Goal: Task Accomplishment & Management: Manage account settings

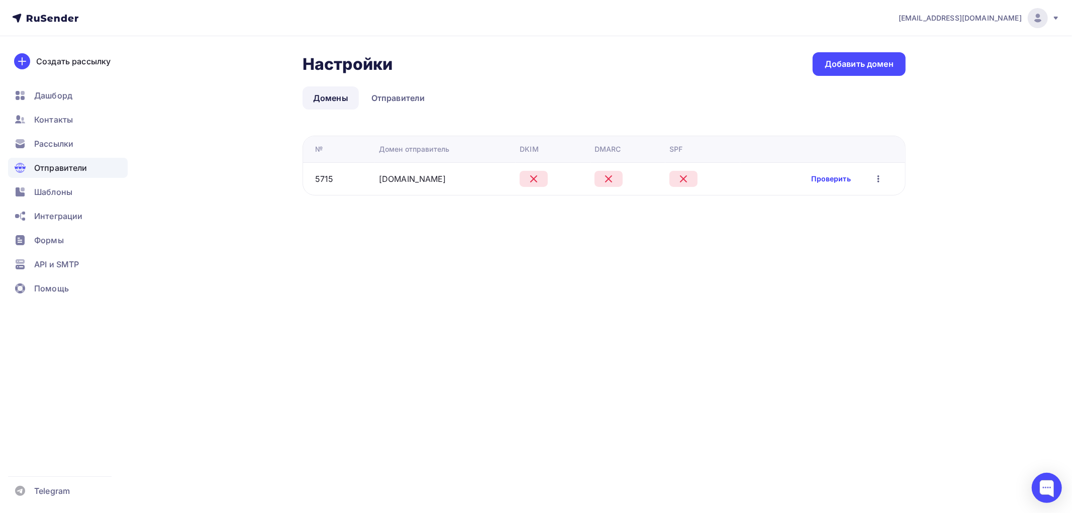
click at [818, 177] on link "Проверить" at bounding box center [831, 179] width 39 height 10
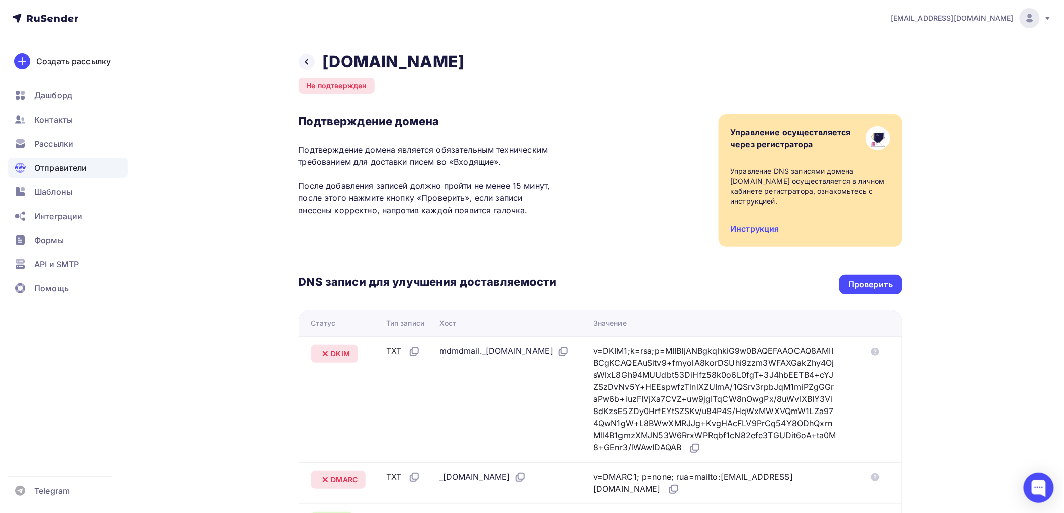
scroll to position [167, 0]
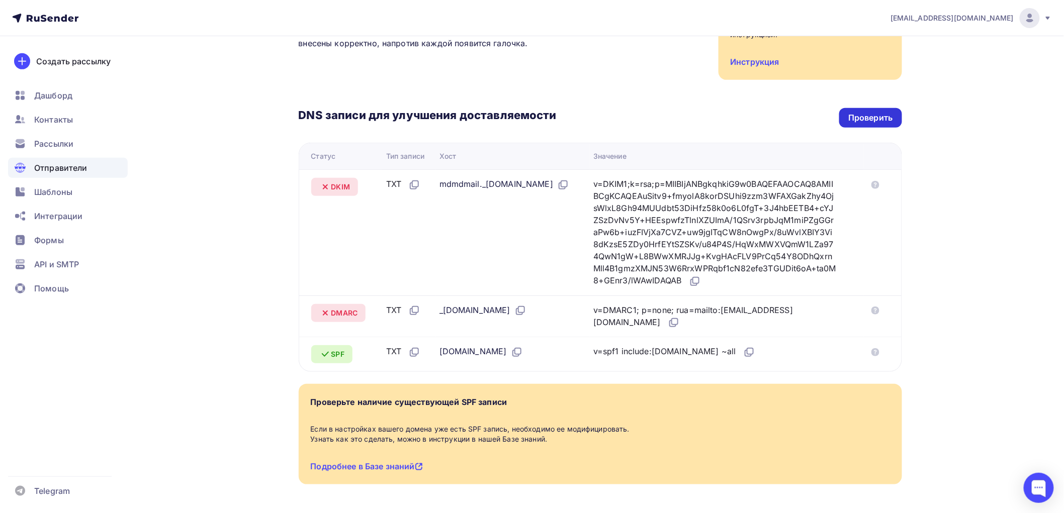
click at [868, 112] on div "Проверить" at bounding box center [870, 118] width 44 height 12
click at [871, 178] on link at bounding box center [873, 184] width 12 height 12
click at [699, 277] on icon at bounding box center [696, 280] width 6 height 6
click at [557, 188] on icon at bounding box center [563, 185] width 12 height 12
click at [668, 317] on icon at bounding box center [674, 323] width 12 height 12
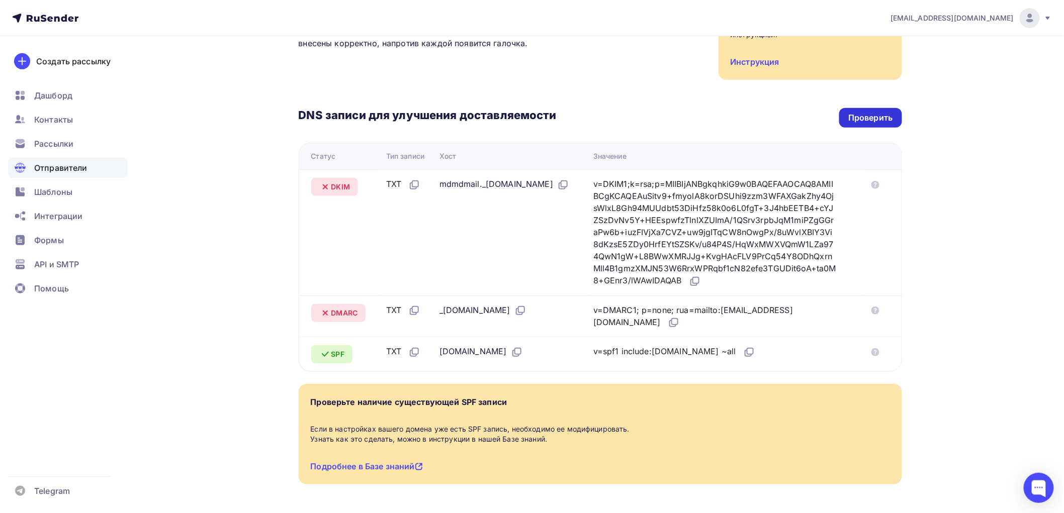
click at [872, 114] on div "Проверить" at bounding box center [870, 118] width 62 height 20
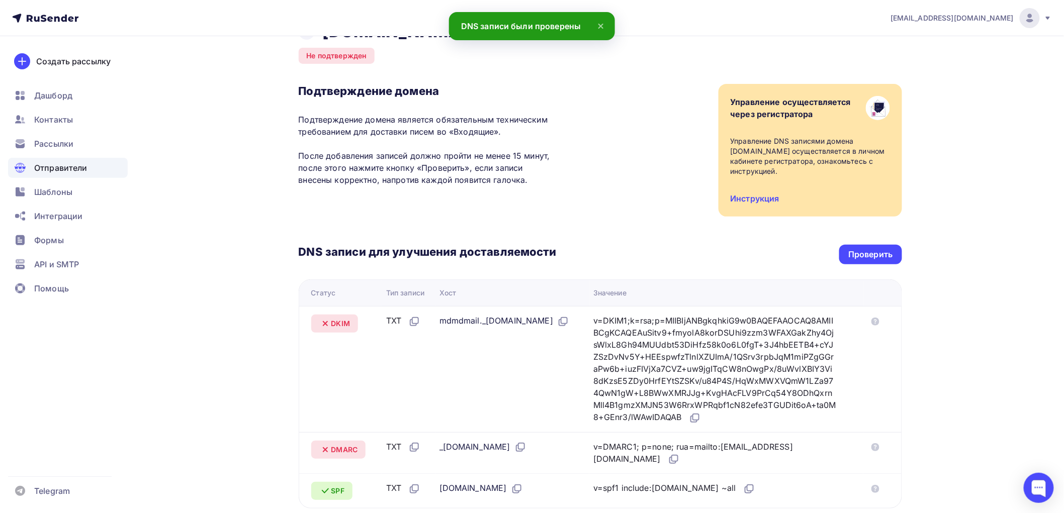
scroll to position [0, 0]
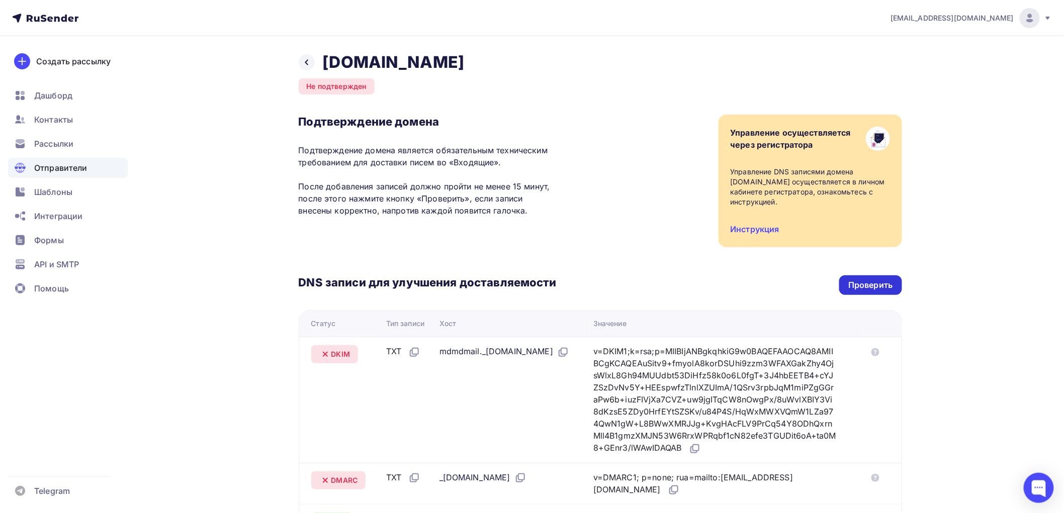
click at [872, 280] on div "Проверить" at bounding box center [870, 286] width 44 height 12
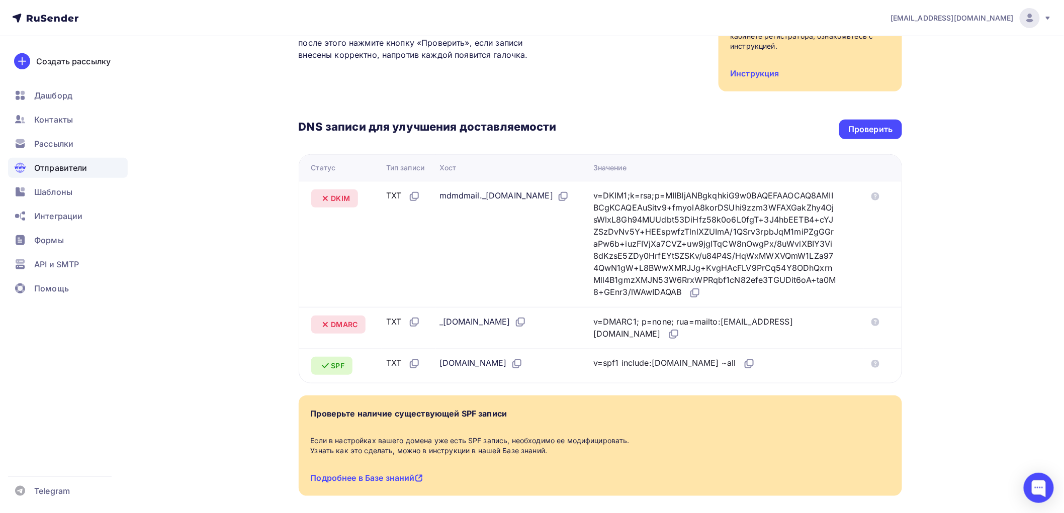
scroll to position [137, 0]
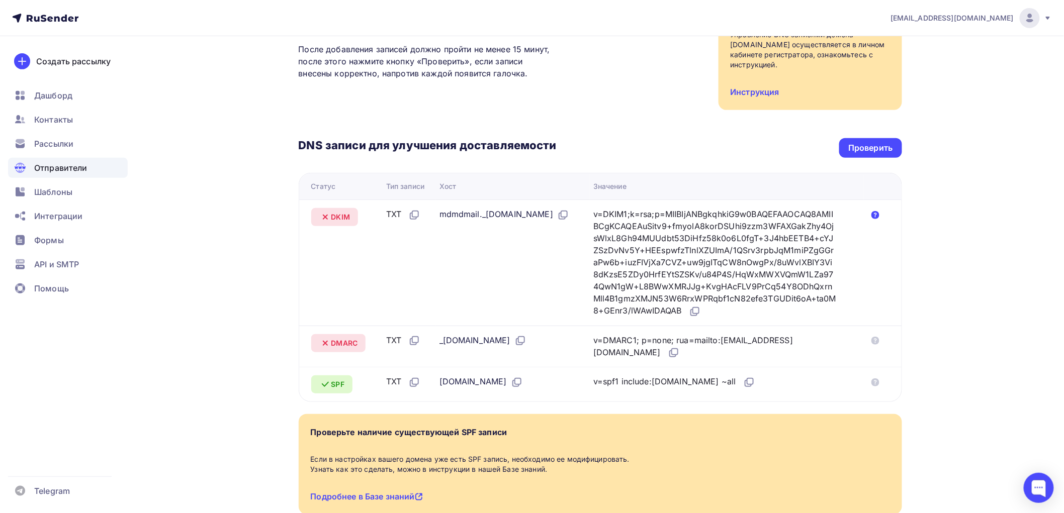
click at [879, 211] on icon at bounding box center [875, 215] width 8 height 8
click at [206, 119] on div "Назад rustrade-nn.ru Не подтвержден Подтверждение домена Подтверждение домена я…" at bounding box center [532, 239] width 824 height 681
click at [876, 143] on div "Проверить" at bounding box center [870, 148] width 44 height 12
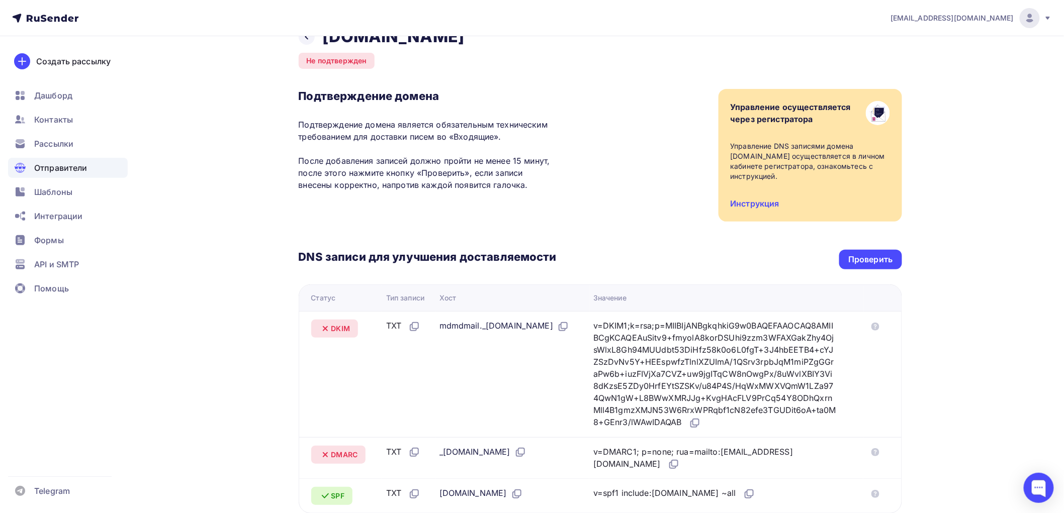
scroll to position [0, 0]
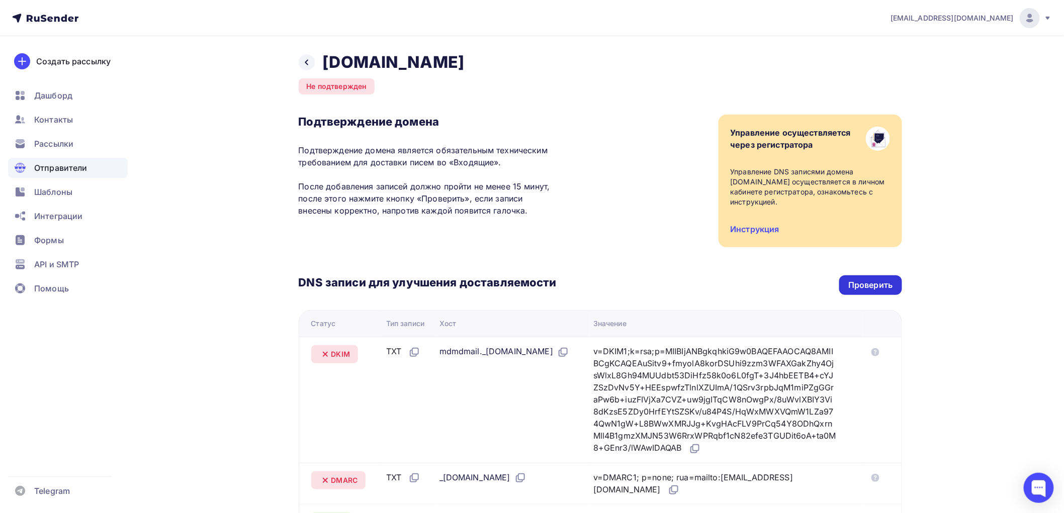
click at [856, 275] on div "Проверить" at bounding box center [870, 285] width 62 height 20
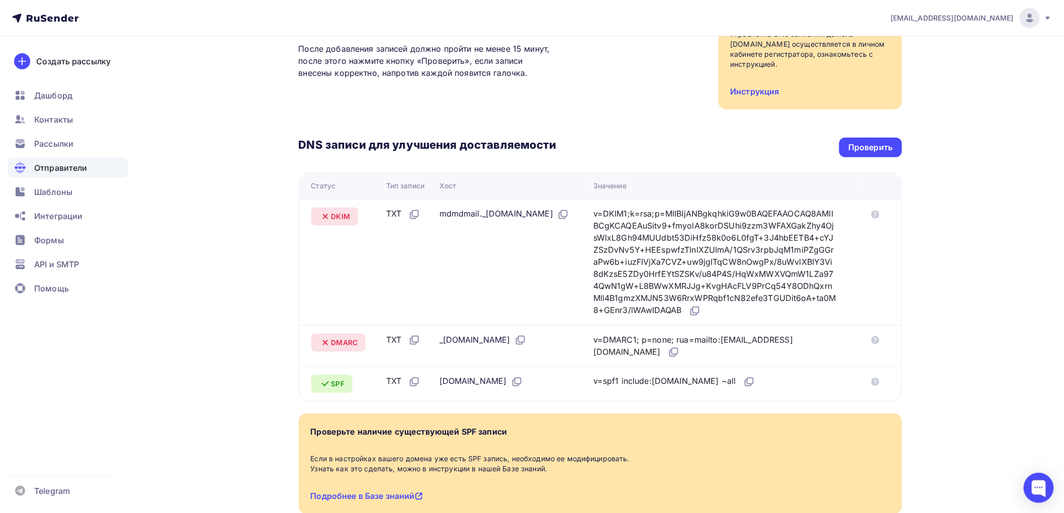
scroll to position [137, 0]
click at [1051, 495] on div at bounding box center [1039, 488] width 30 height 30
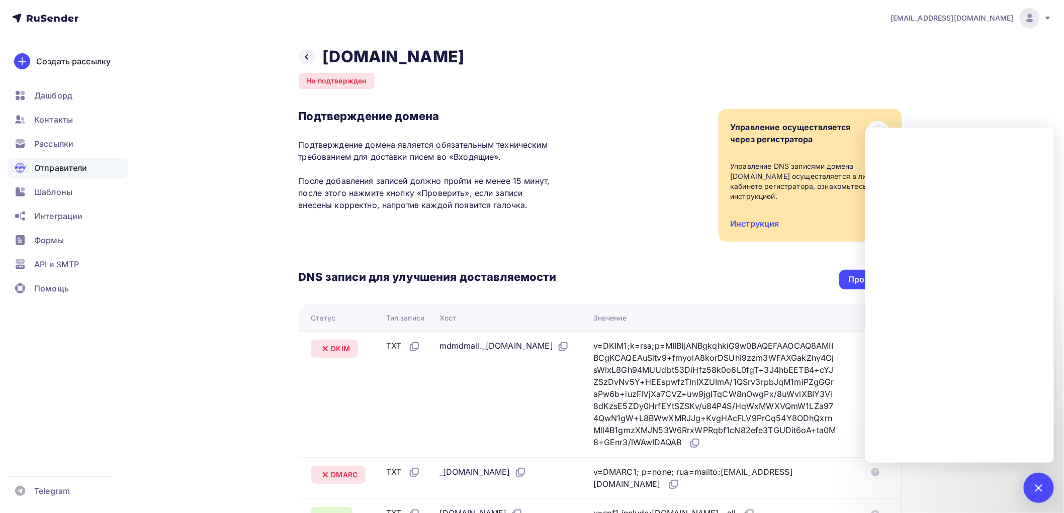
scroll to position [0, 0]
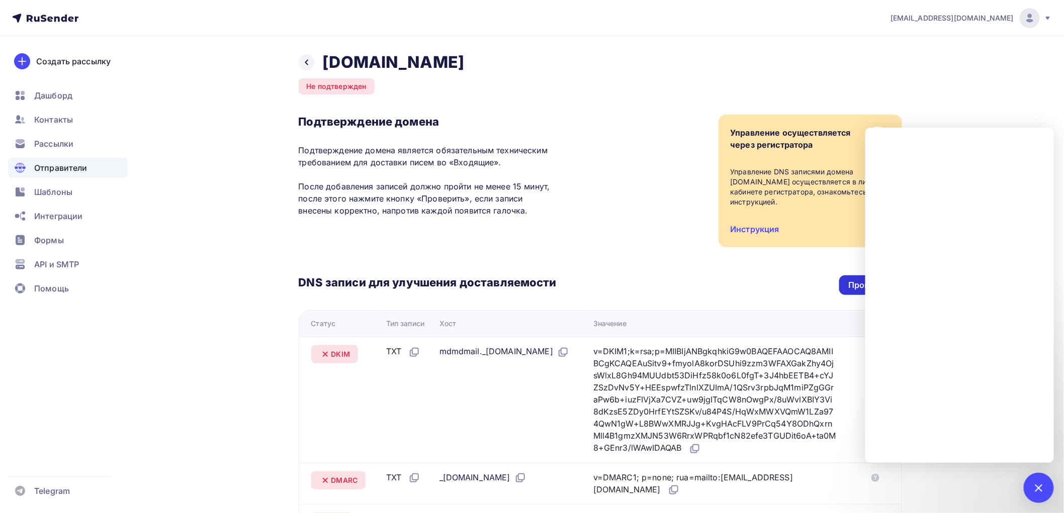
click at [848, 275] on div "Проверить" at bounding box center [870, 285] width 62 height 20
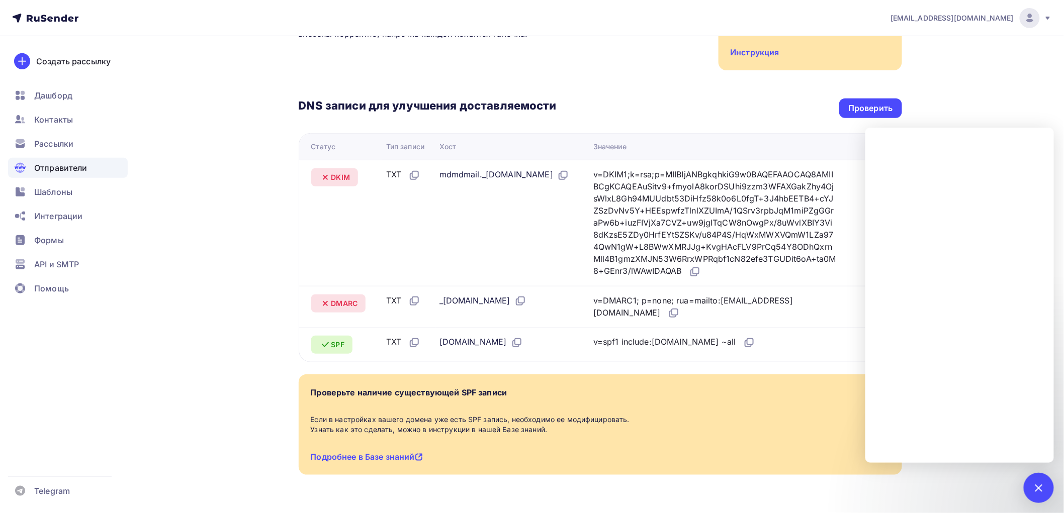
scroll to position [193, 0]
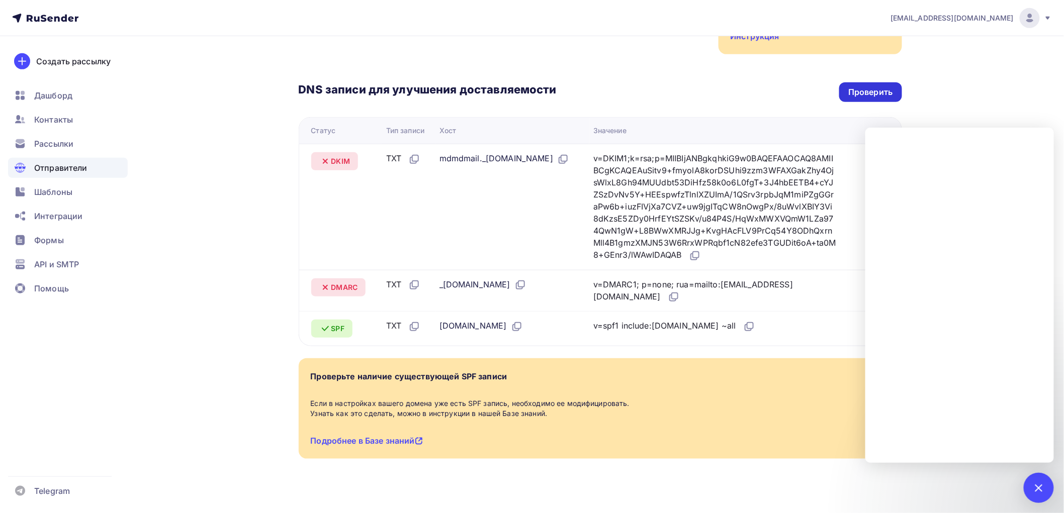
click at [857, 86] on div "Проверить" at bounding box center [870, 92] width 44 height 12
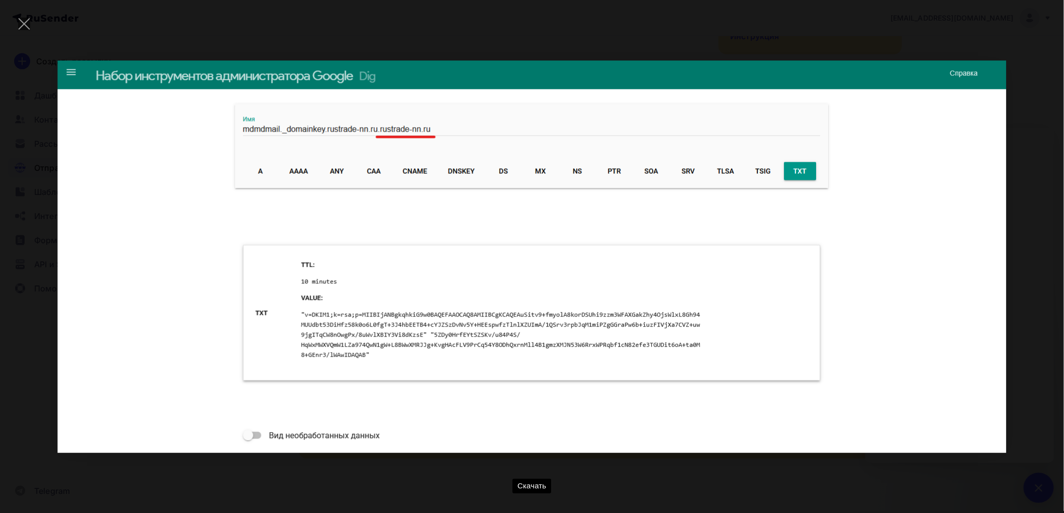
click at [787, 39] on div "Скачать" at bounding box center [532, 256] width 1034 height 483
click at [1041, 112] on div "Скачать" at bounding box center [532, 256] width 1034 height 483
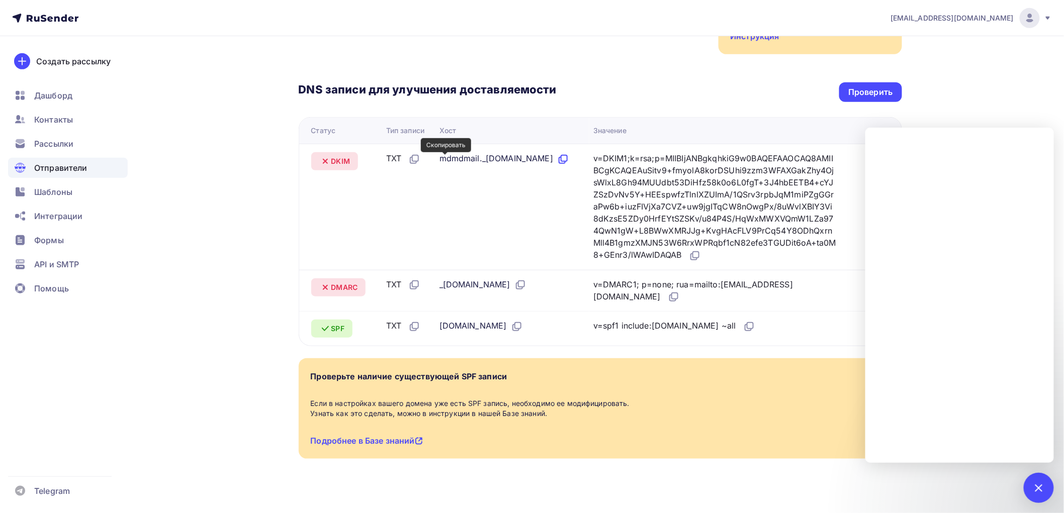
click at [557, 161] on icon at bounding box center [563, 159] width 12 height 12
click at [1028, 489] on div at bounding box center [1039, 488] width 30 height 30
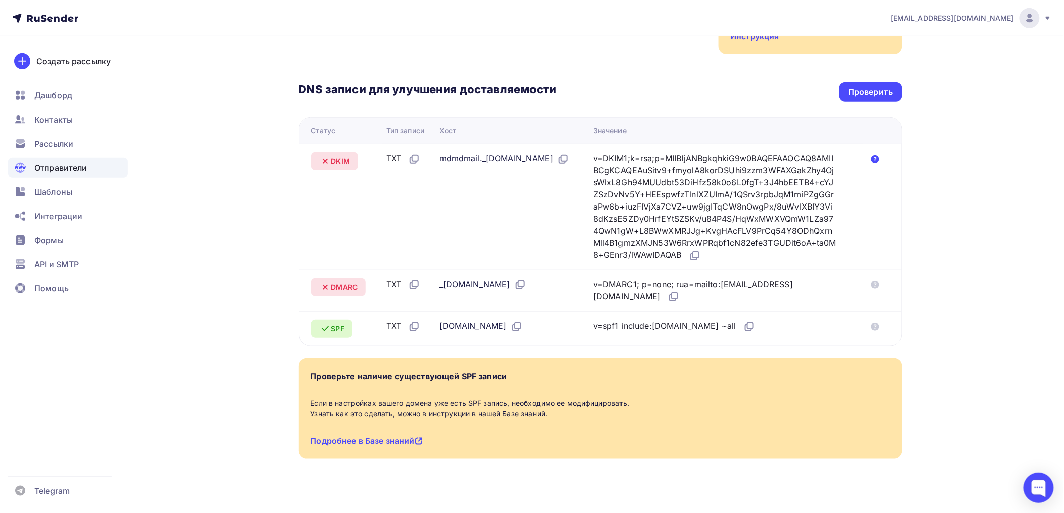
click at [875, 155] on icon at bounding box center [875, 159] width 8 height 8
click at [1037, 481] on div at bounding box center [1039, 488] width 30 height 30
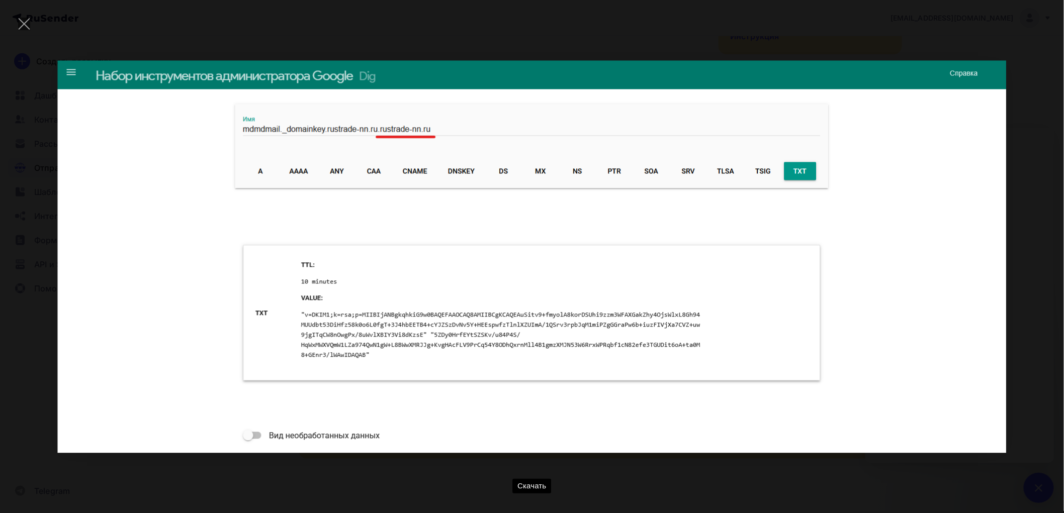
click at [1024, 38] on div "Скачать" at bounding box center [532, 256] width 1034 height 483
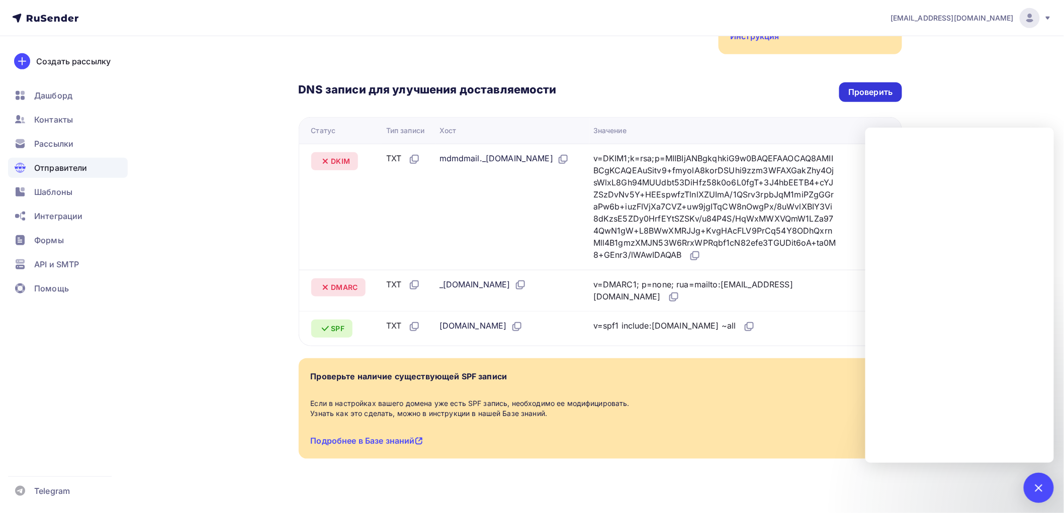
click at [867, 86] on div "Проверить" at bounding box center [870, 92] width 44 height 12
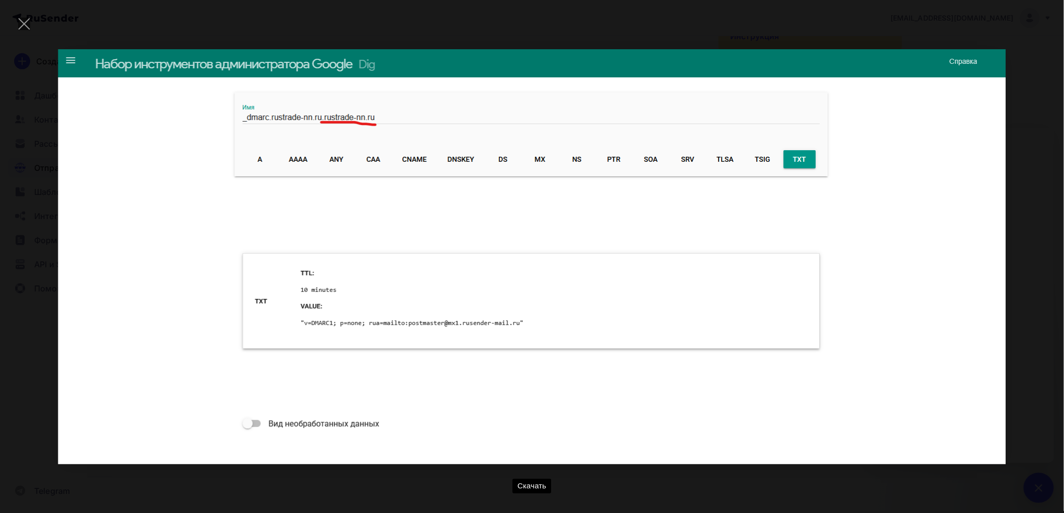
click at [1050, 62] on div "Скачать" at bounding box center [532, 256] width 1064 height 513
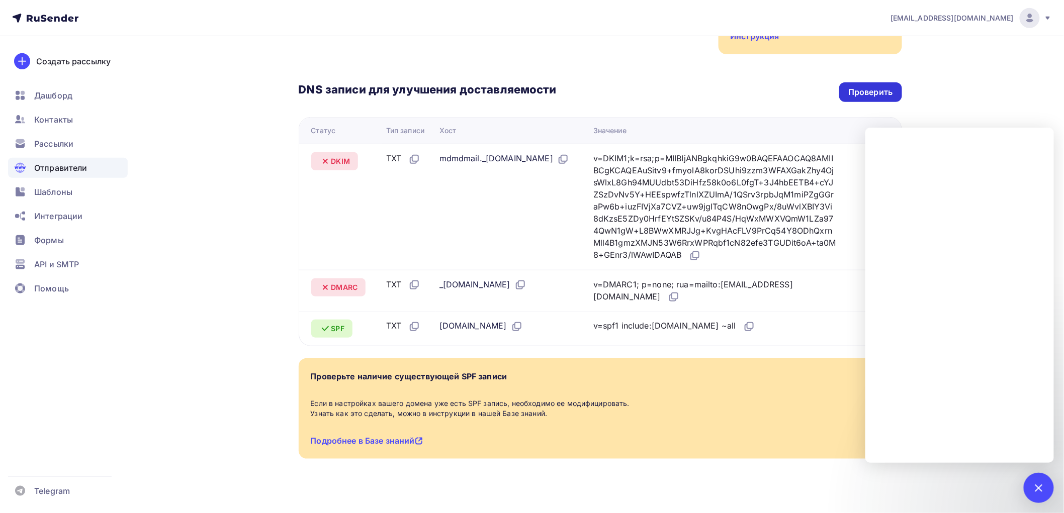
click at [872, 86] on div "Проверить" at bounding box center [870, 92] width 44 height 12
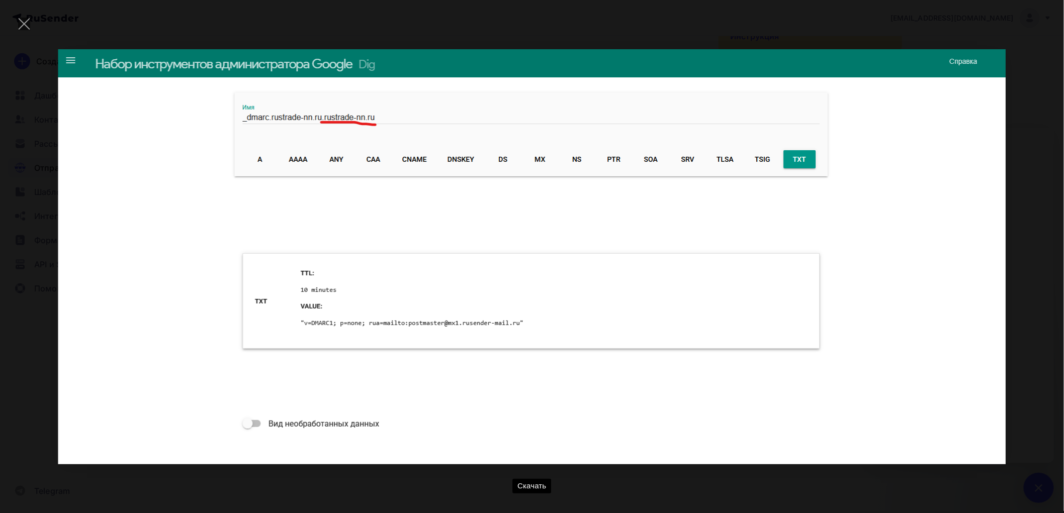
click at [1044, 52] on div "Скачать" at bounding box center [532, 256] width 1034 height 483
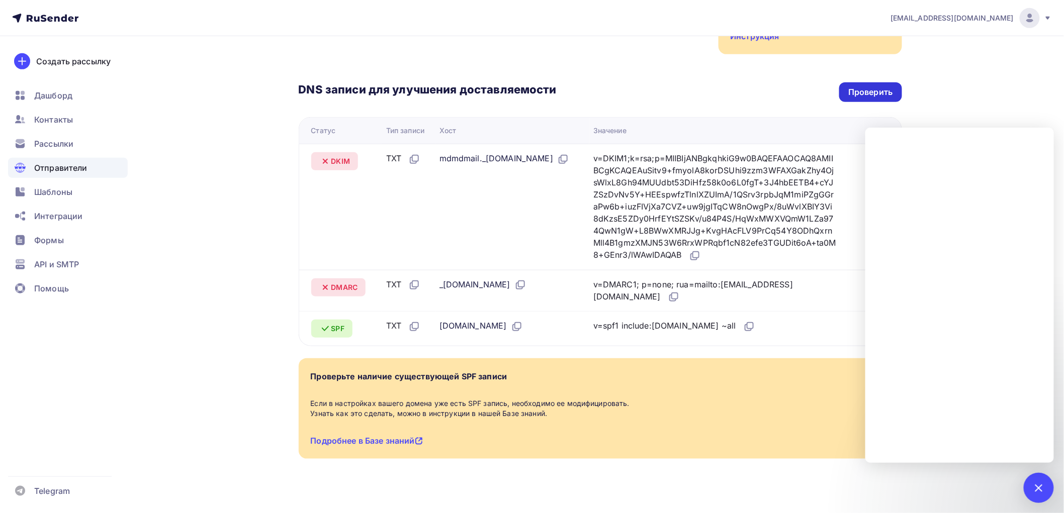
click at [898, 82] on div "Проверить" at bounding box center [870, 92] width 62 height 20
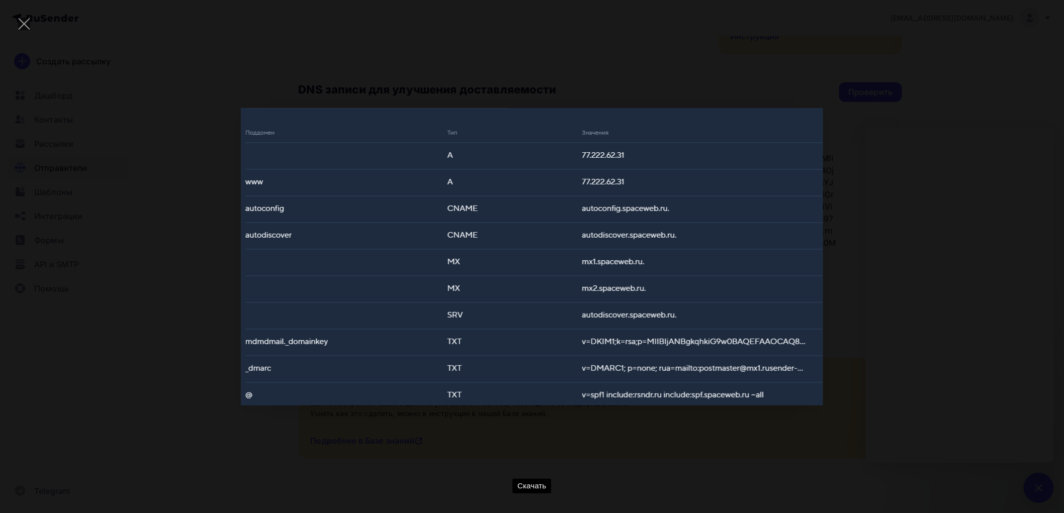
click at [885, 263] on div "Скачать" at bounding box center [532, 256] width 1034 height 483
click at [892, 298] on div "Скачать" at bounding box center [532, 256] width 1034 height 483
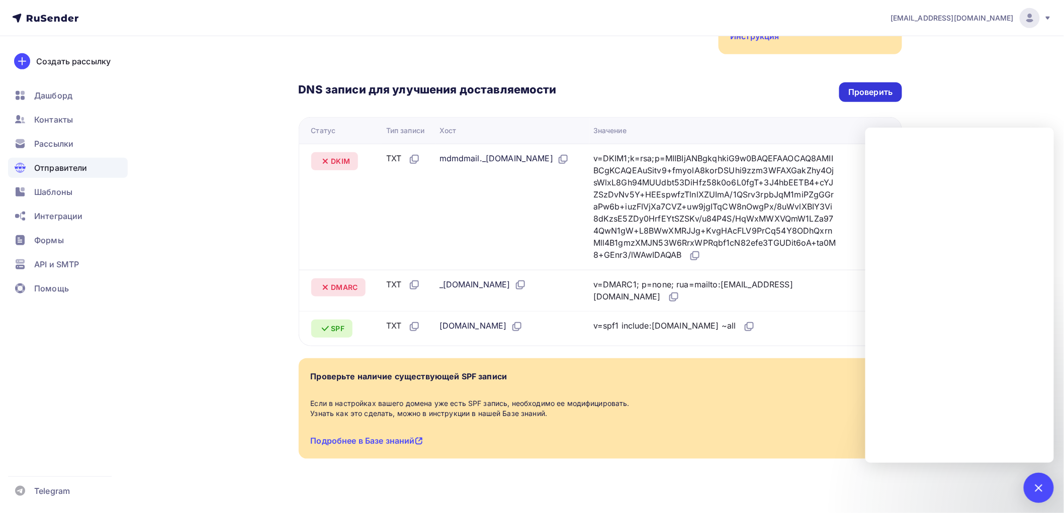
drag, startPoint x: 873, startPoint y: 59, endPoint x: 867, endPoint y: 83, distance: 24.8
click at [872, 61] on div "DNS записи для улучшения доставляемости Проверить Статус Тип записи Хост Значен…" at bounding box center [600, 200] width 603 height 292
click at [867, 86] on div "Проверить" at bounding box center [870, 92] width 44 height 12
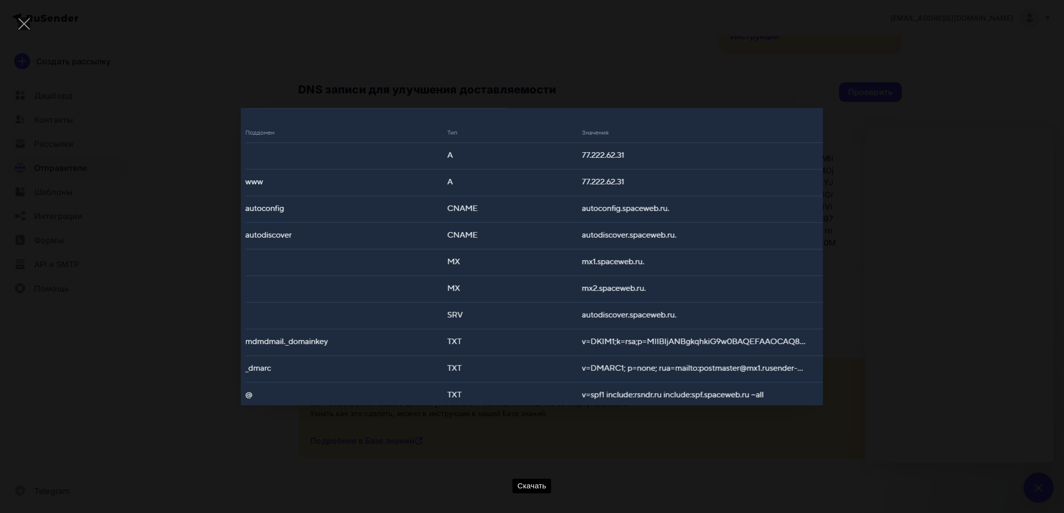
click at [939, 348] on div "Скачать" at bounding box center [532, 256] width 1034 height 483
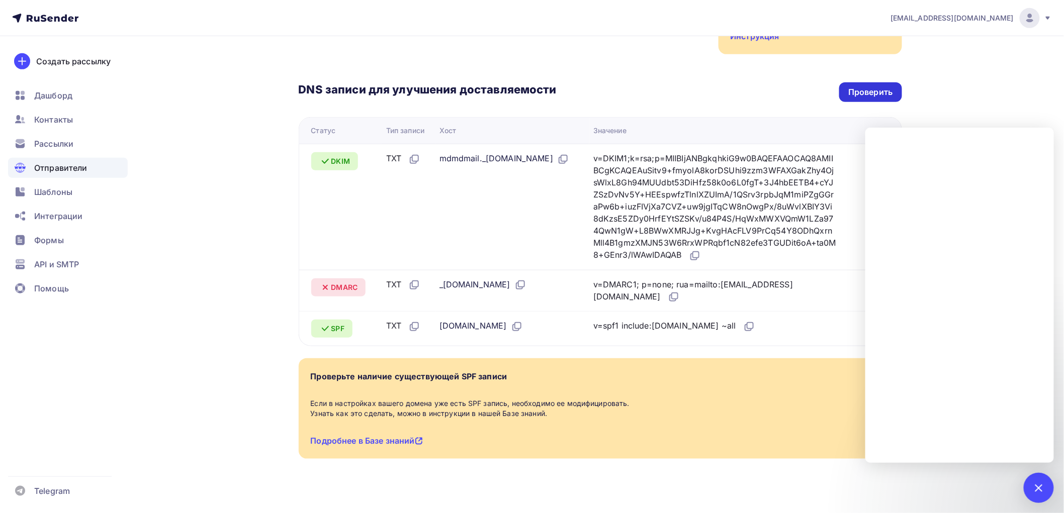
click at [871, 82] on div "Проверить" at bounding box center [870, 92] width 62 height 20
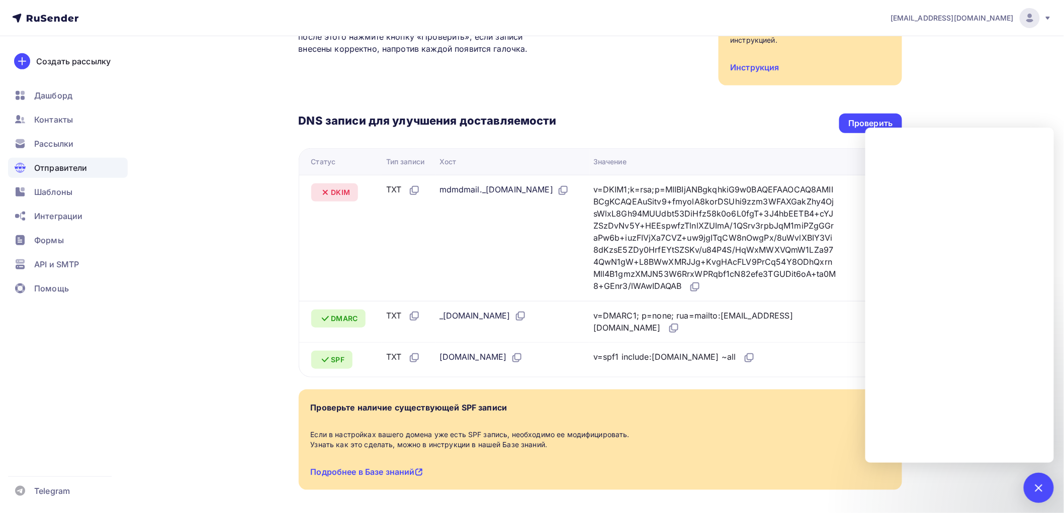
scroll to position [137, 0]
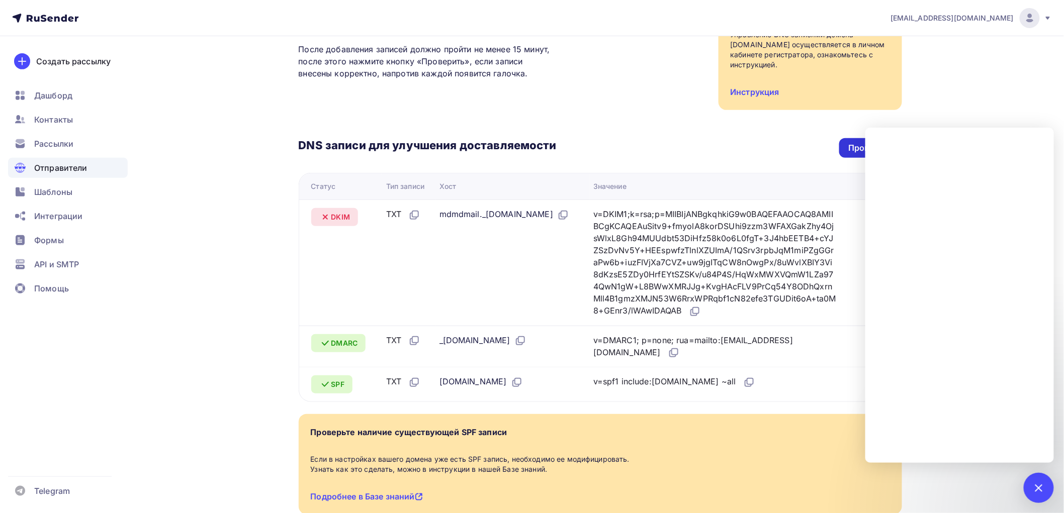
click at [857, 142] on div "Проверить" at bounding box center [870, 148] width 44 height 12
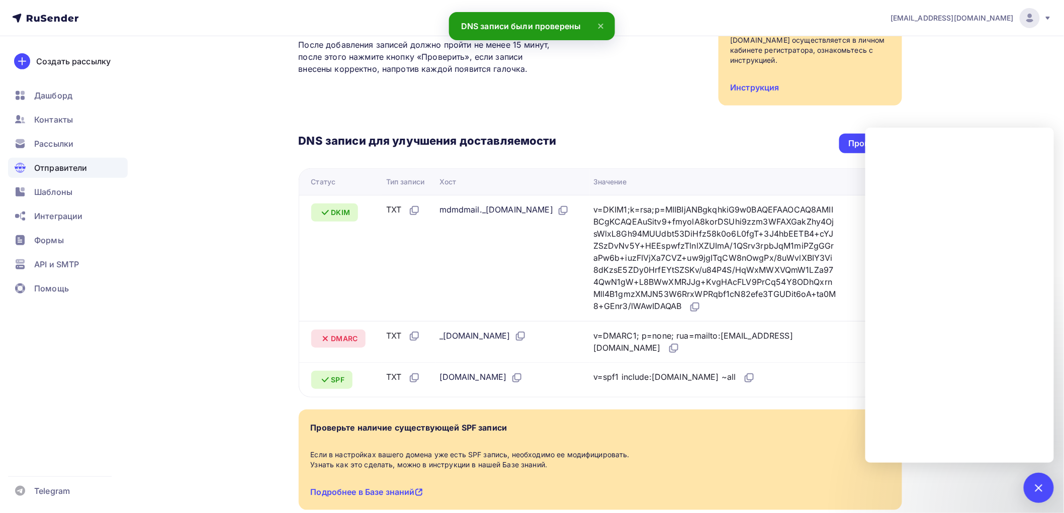
scroll to position [193, 0]
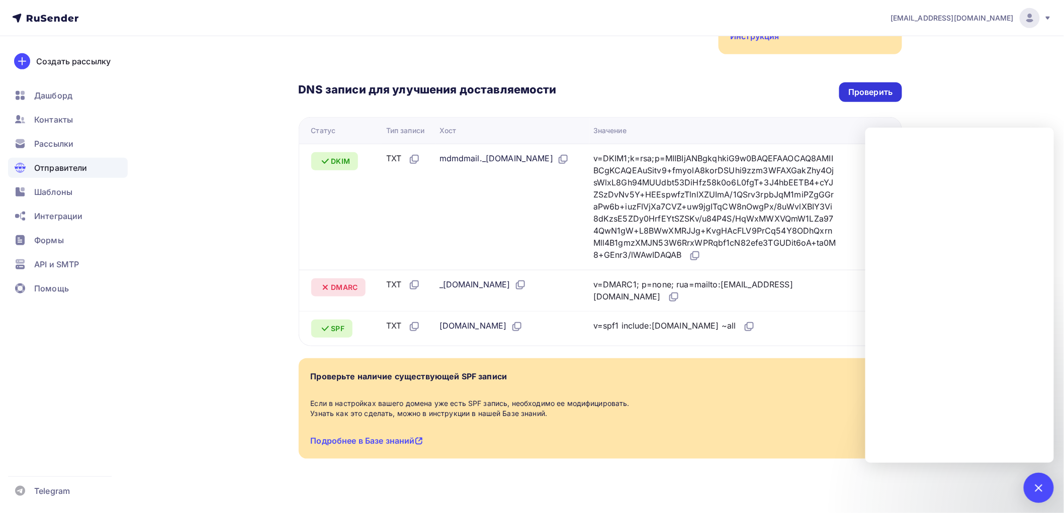
click at [882, 86] on div "Проверить" at bounding box center [870, 92] width 44 height 12
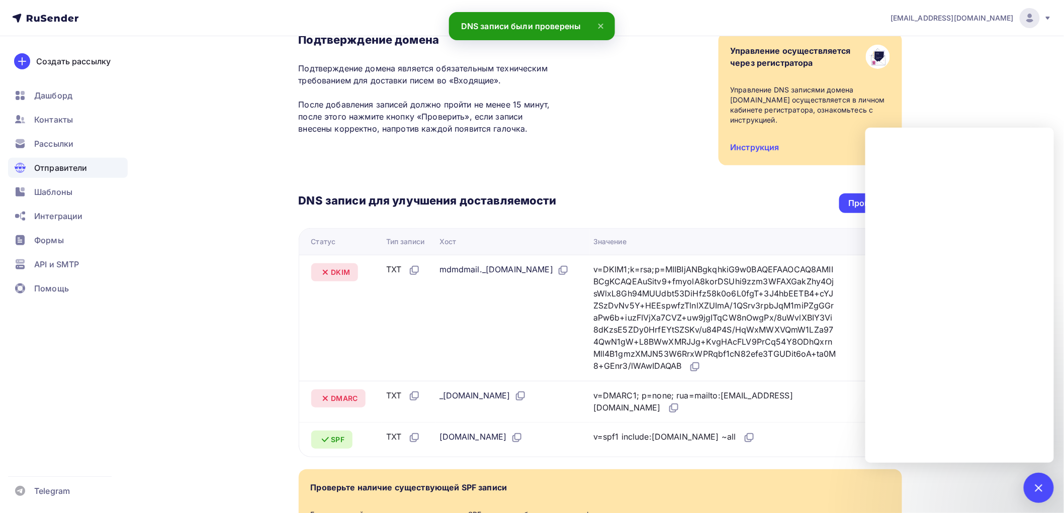
scroll to position [112, 0]
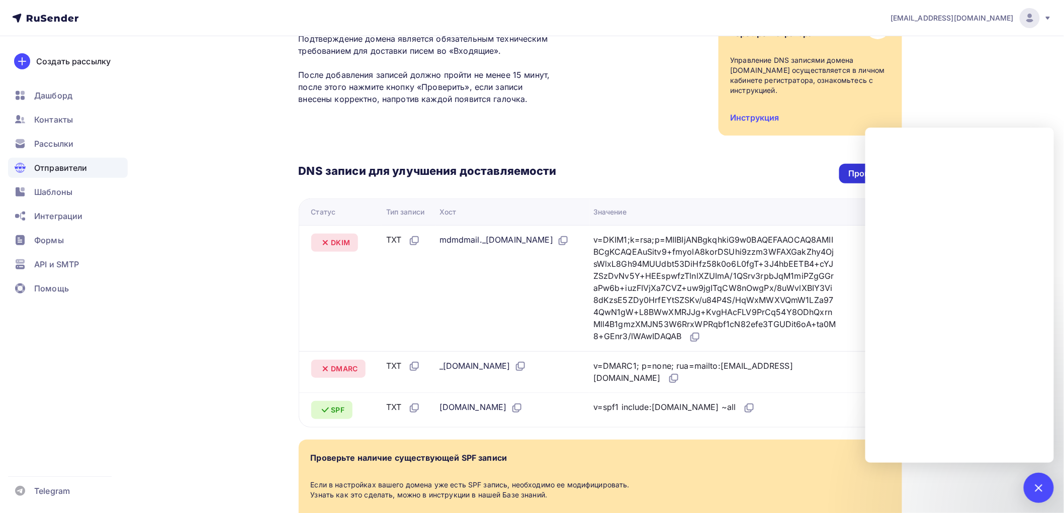
click at [851, 168] on div "Проверить" at bounding box center [870, 174] width 44 height 12
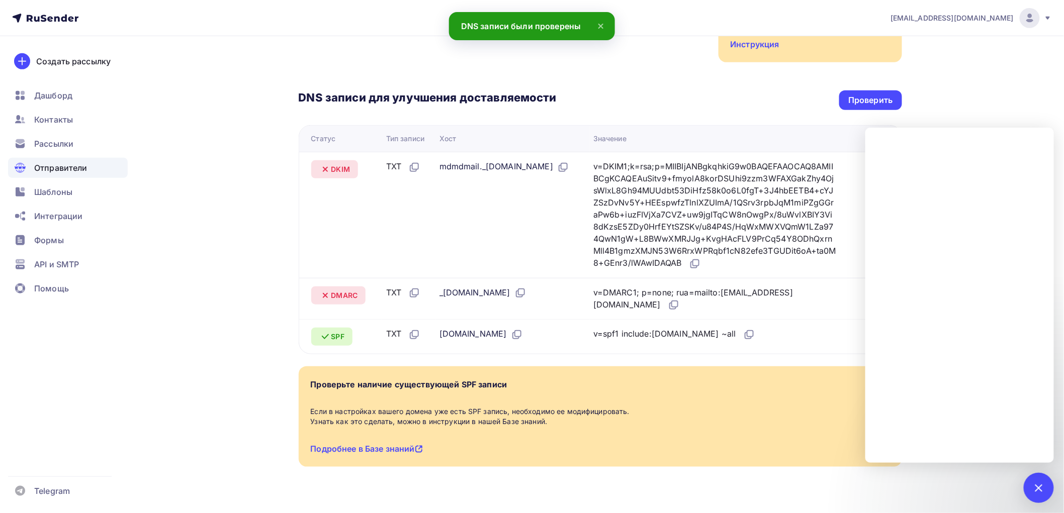
scroll to position [193, 0]
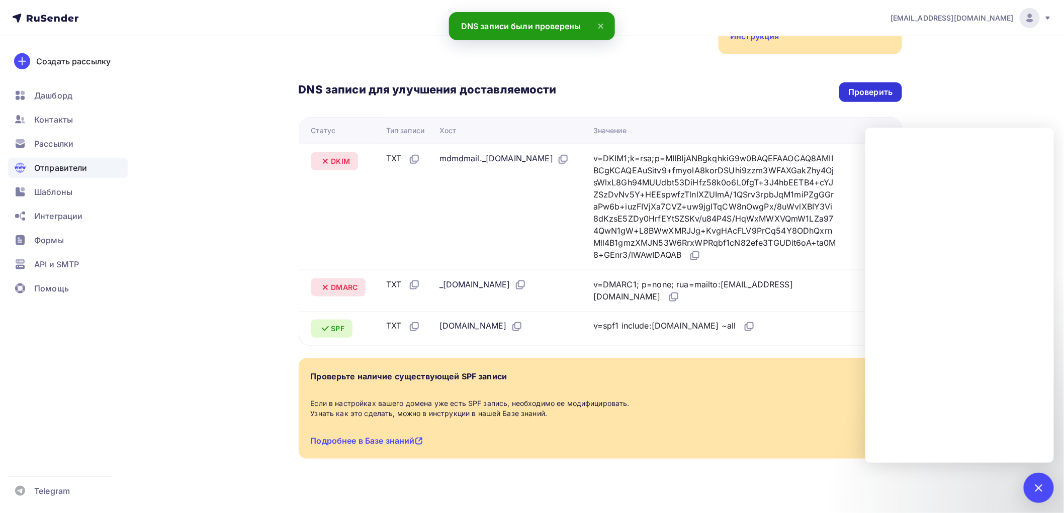
click at [877, 86] on div "Проверить" at bounding box center [870, 92] width 44 height 12
click at [857, 82] on div "Проверить" at bounding box center [870, 92] width 62 height 20
click at [855, 86] on div "Проверить" at bounding box center [870, 92] width 44 height 12
click at [894, 87] on div "Проверить" at bounding box center [870, 92] width 62 height 20
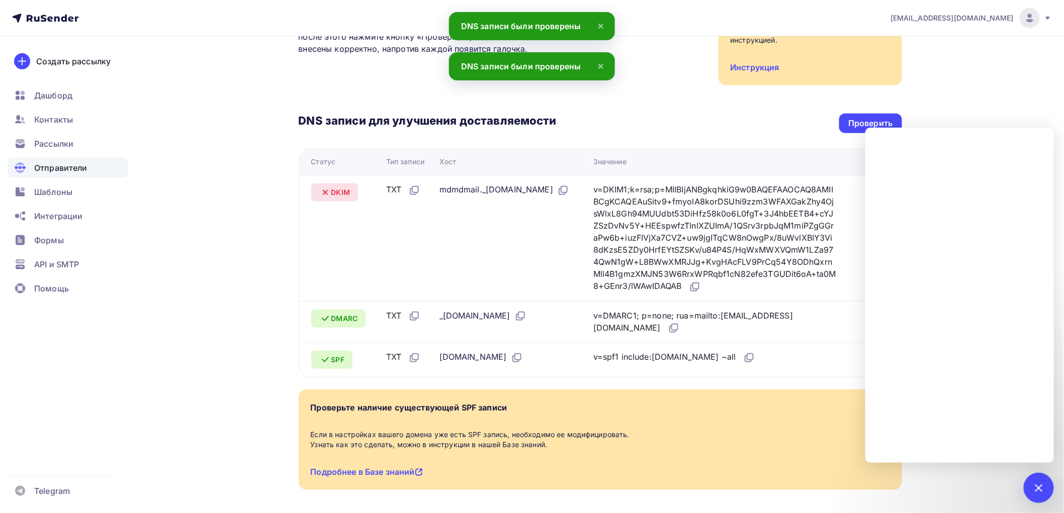
scroll to position [137, 0]
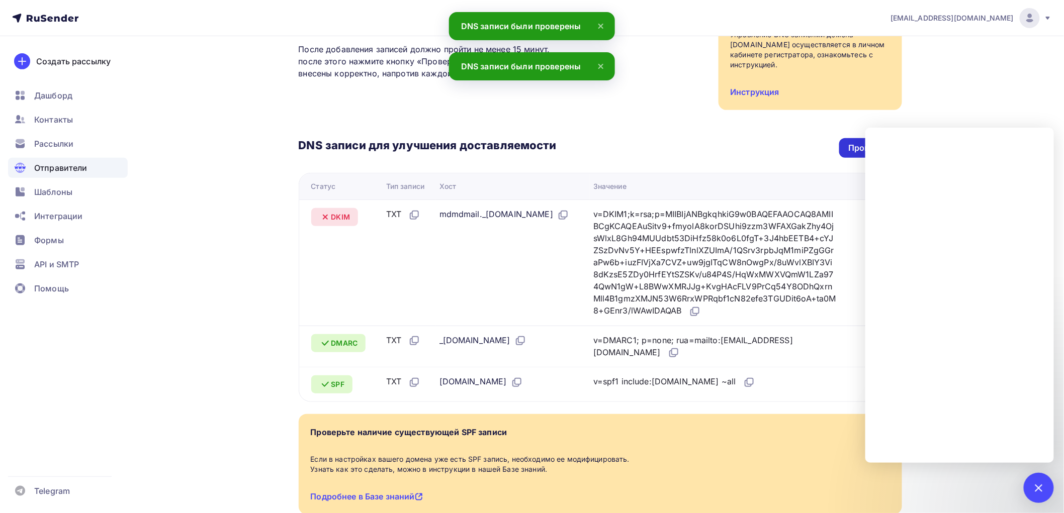
click at [848, 142] on div "Проверить" at bounding box center [870, 148] width 44 height 12
click at [855, 142] on div "Проверить" at bounding box center [870, 148] width 44 height 12
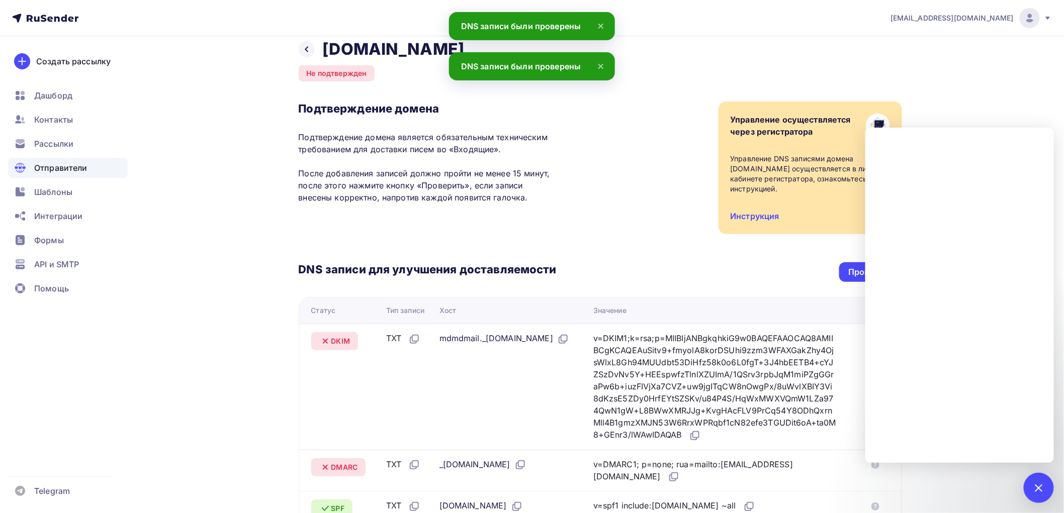
scroll to position [0, 0]
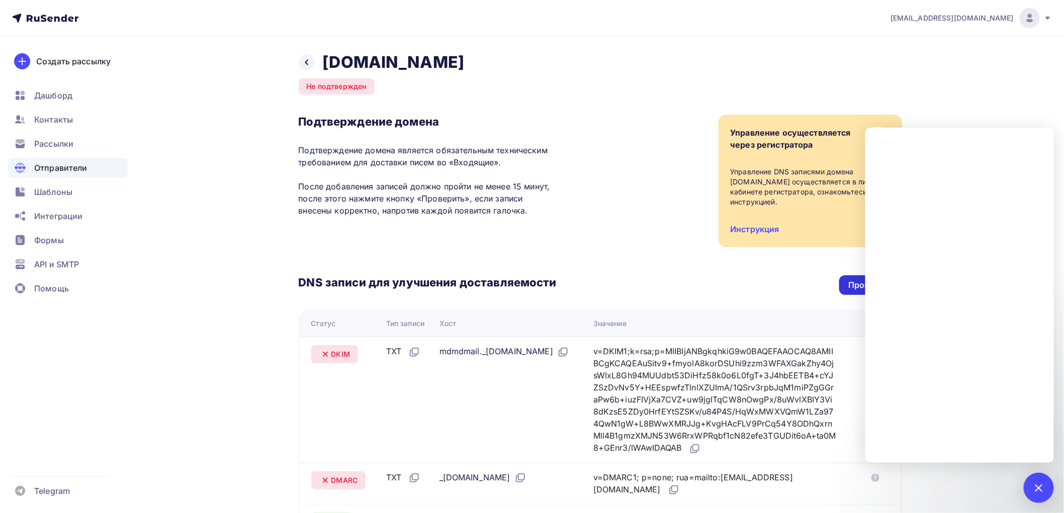
click at [848, 280] on div "Проверить" at bounding box center [870, 286] width 44 height 12
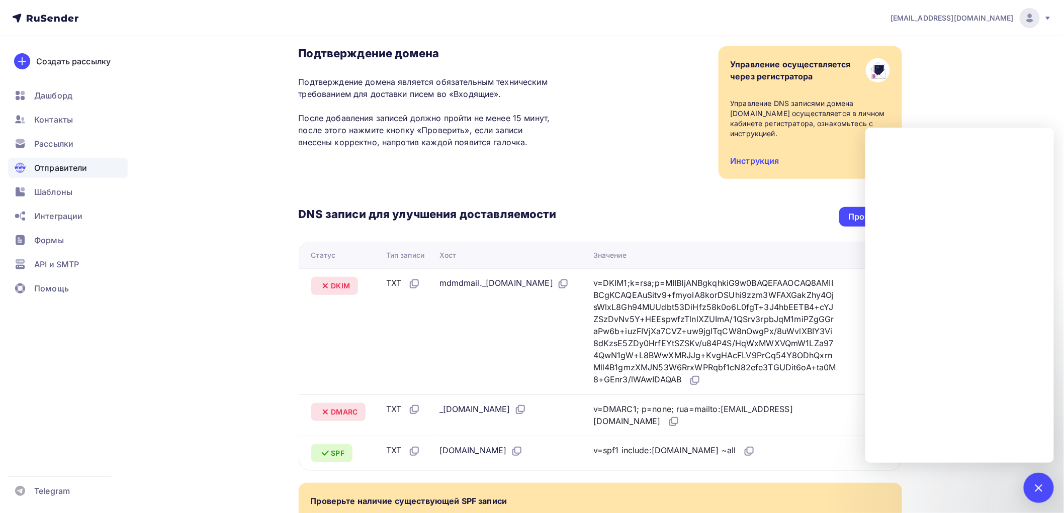
scroll to position [167, 0]
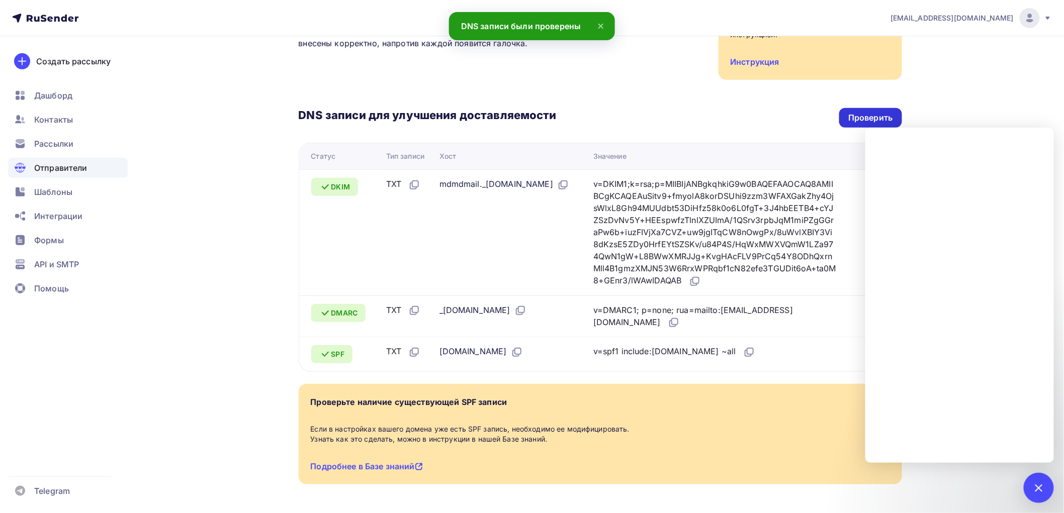
click at [852, 112] on div "Проверить" at bounding box center [870, 118] width 44 height 12
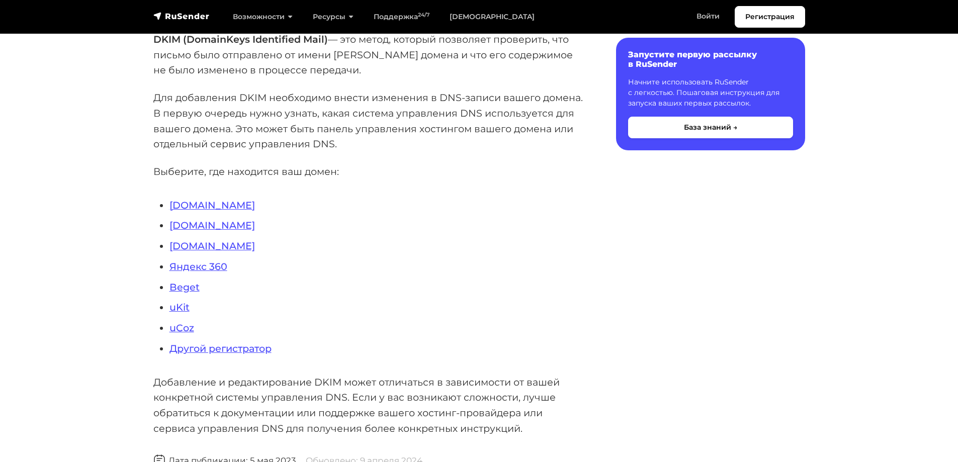
scroll to position [151, 0]
click at [248, 345] on link "Другой регистратор" at bounding box center [220, 347] width 102 height 12
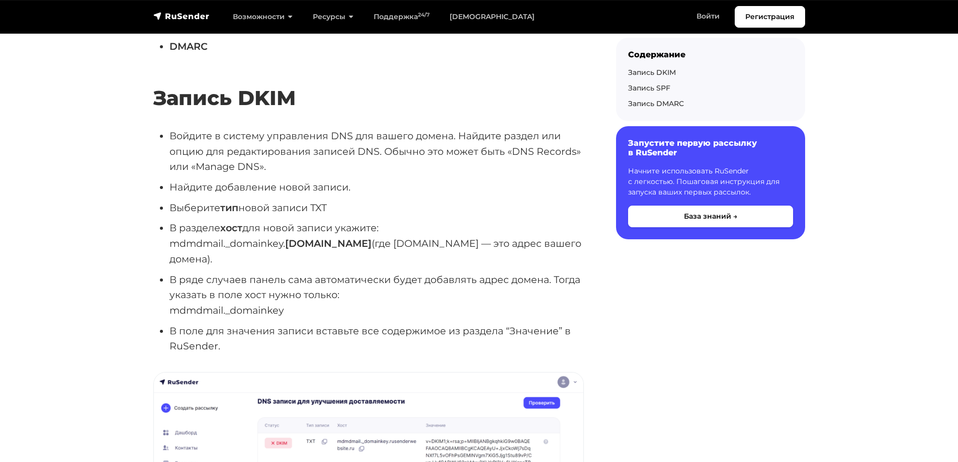
scroll to position [654, 0]
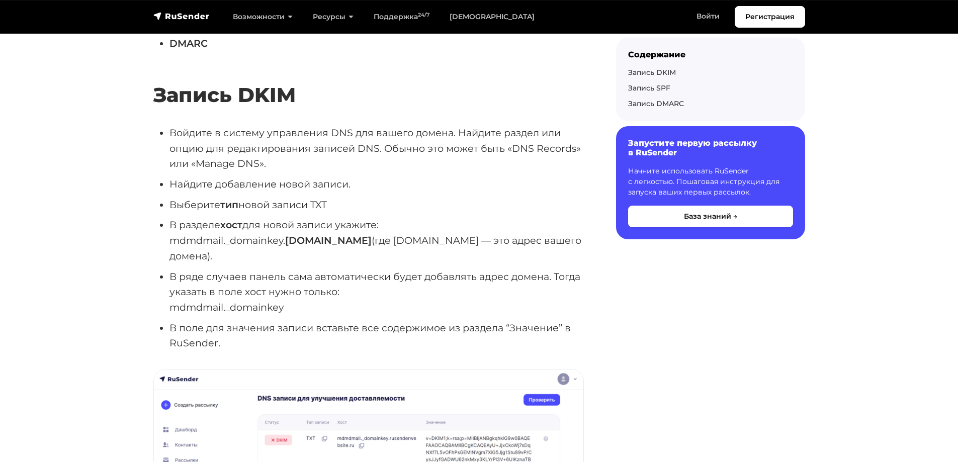
click at [402, 271] on li "В ряде случаев панель сама автоматически будет добавлять адрес домена. Тогда ук…" at bounding box center [376, 292] width 414 height 46
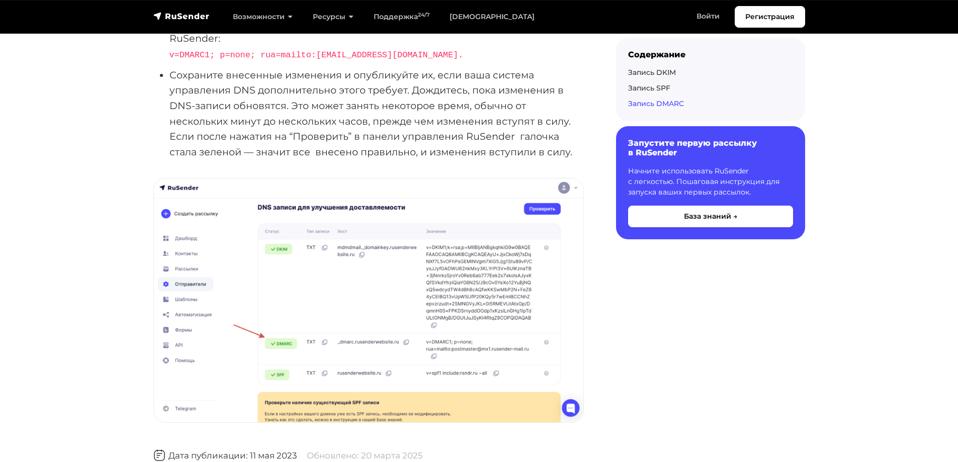
scroll to position [3167, 0]
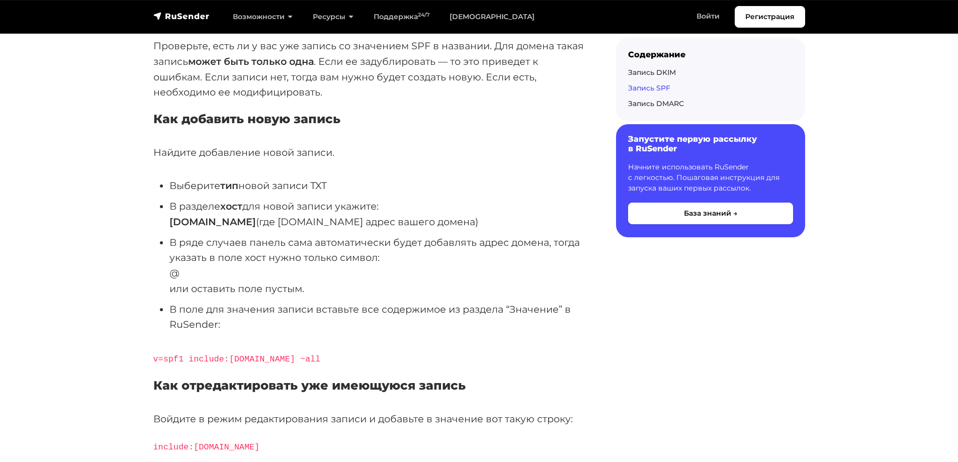
scroll to position [2111, 0]
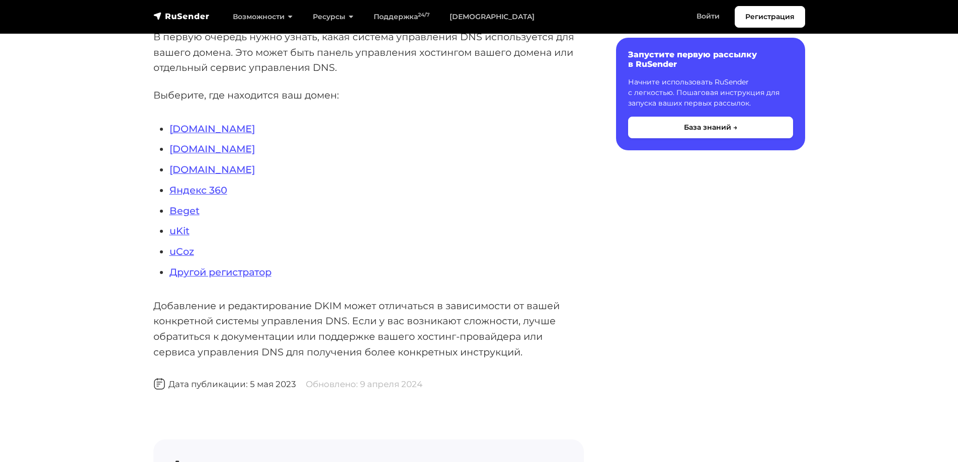
scroll to position [402, 0]
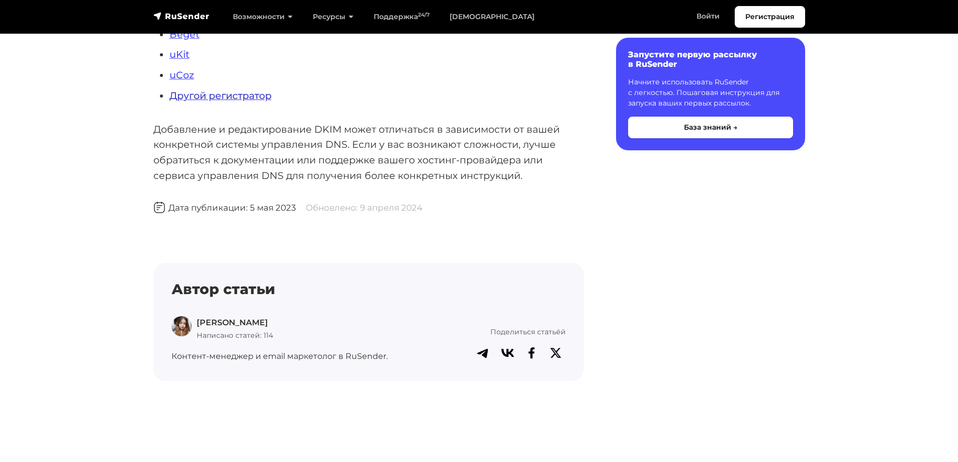
click at [218, 97] on link "Другой регистратор" at bounding box center [220, 95] width 102 height 12
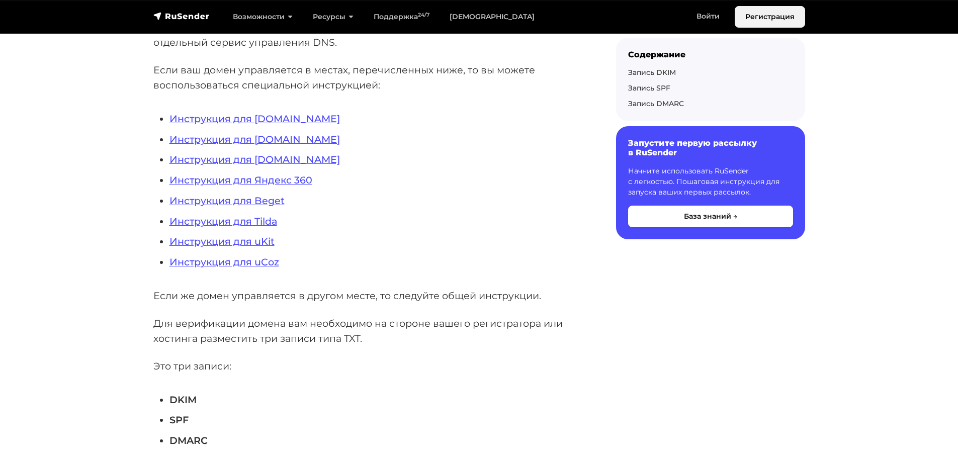
scroll to position [251, 0]
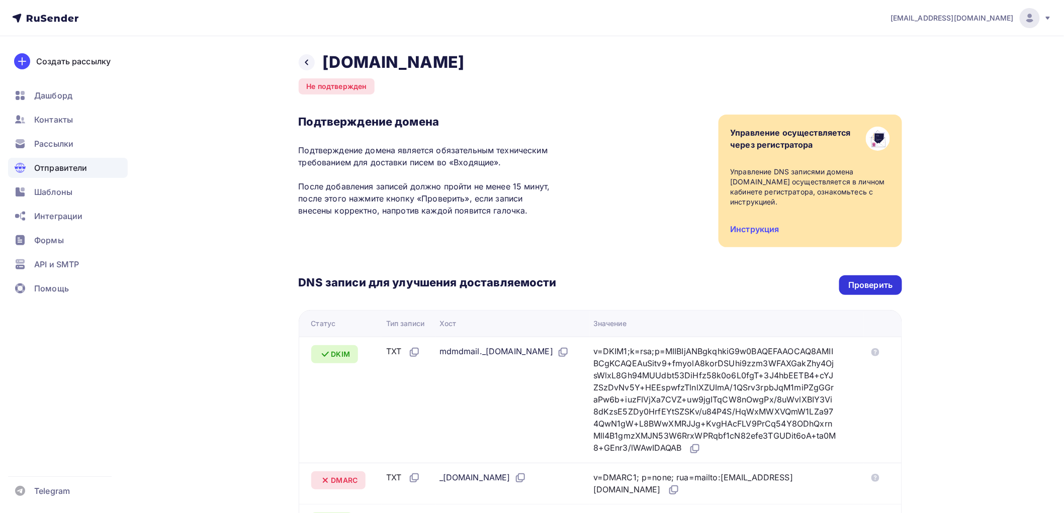
click at [849, 280] on div "Проверить" at bounding box center [870, 286] width 44 height 12
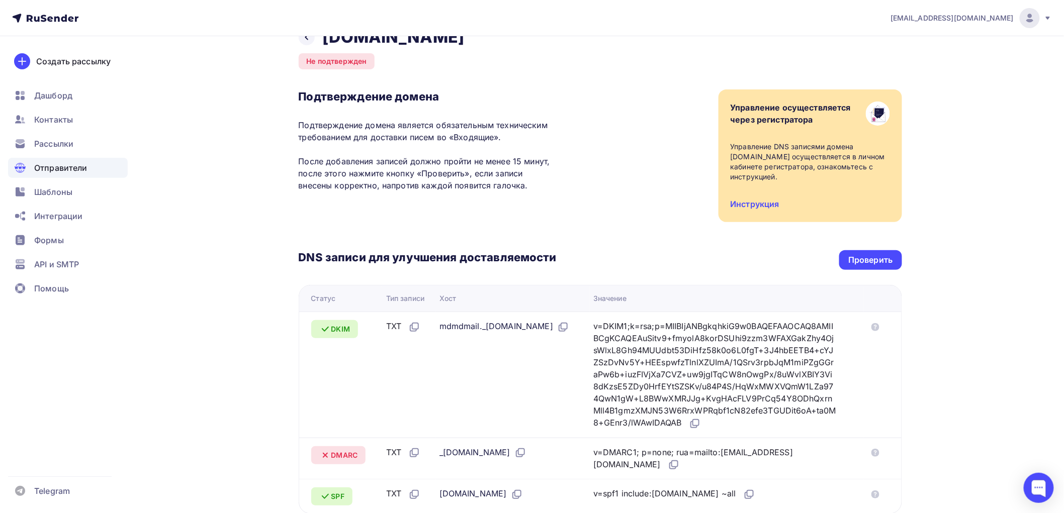
scroll to position [112, 0]
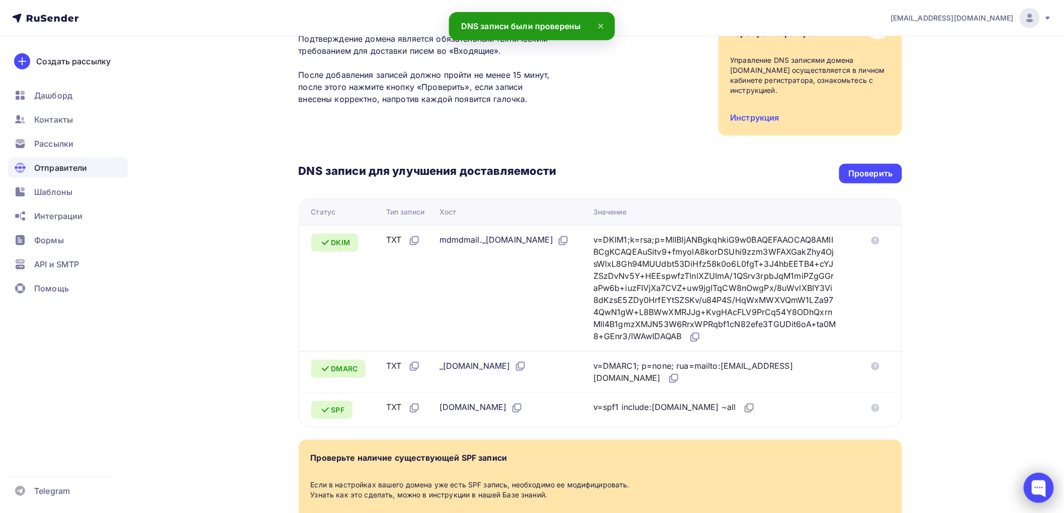
click at [1052, 488] on div at bounding box center [1039, 488] width 30 height 30
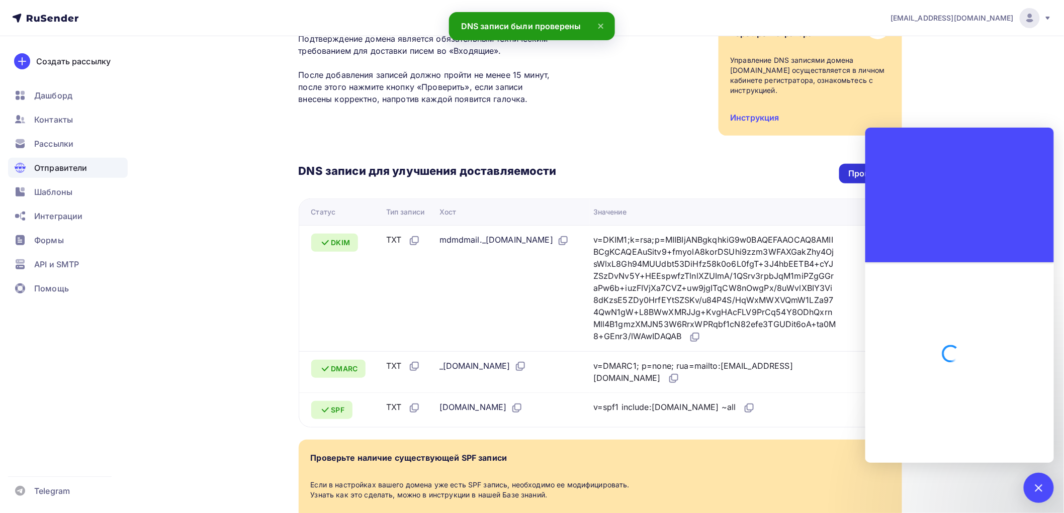
click at [839, 164] on div "Проверить" at bounding box center [870, 174] width 62 height 20
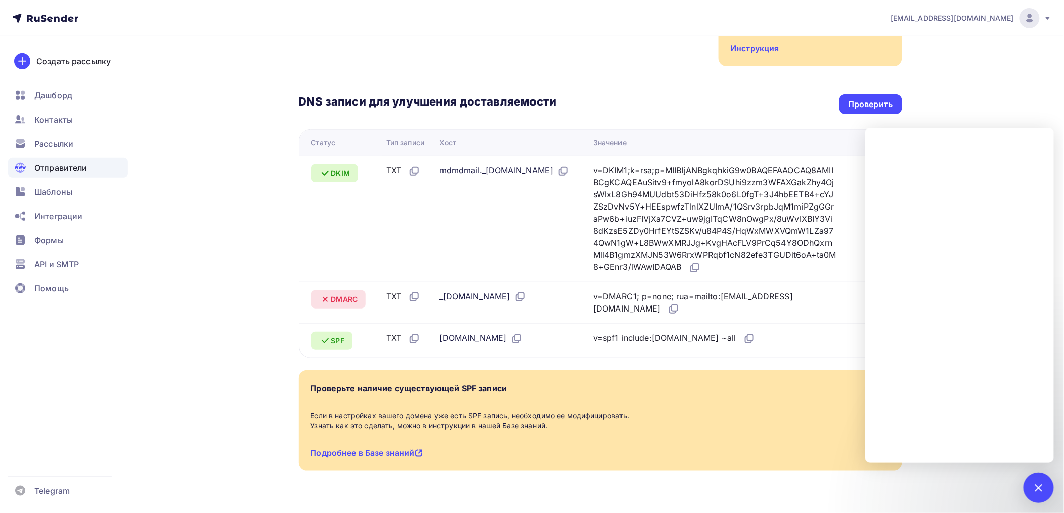
scroll to position [193, 0]
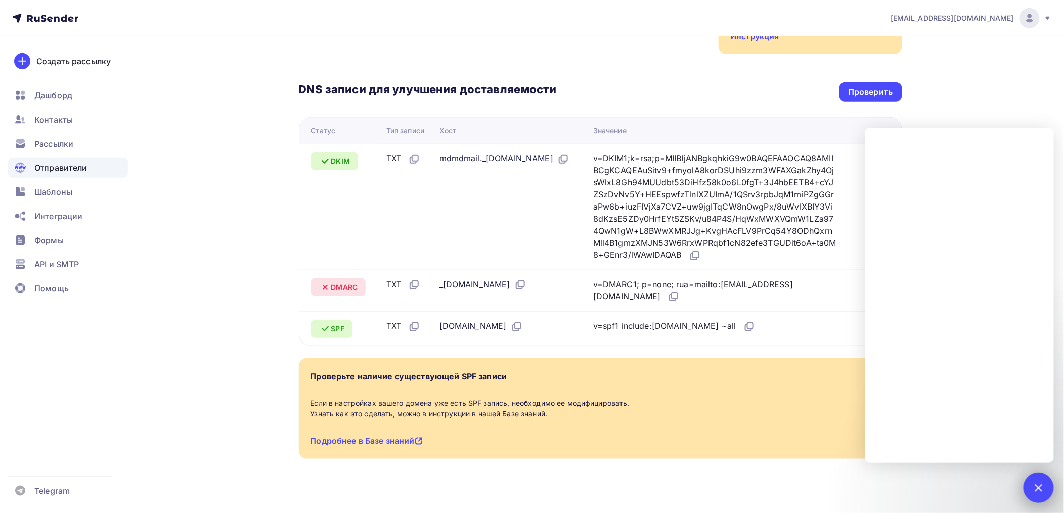
click at [1037, 480] on div at bounding box center [1039, 488] width 30 height 30
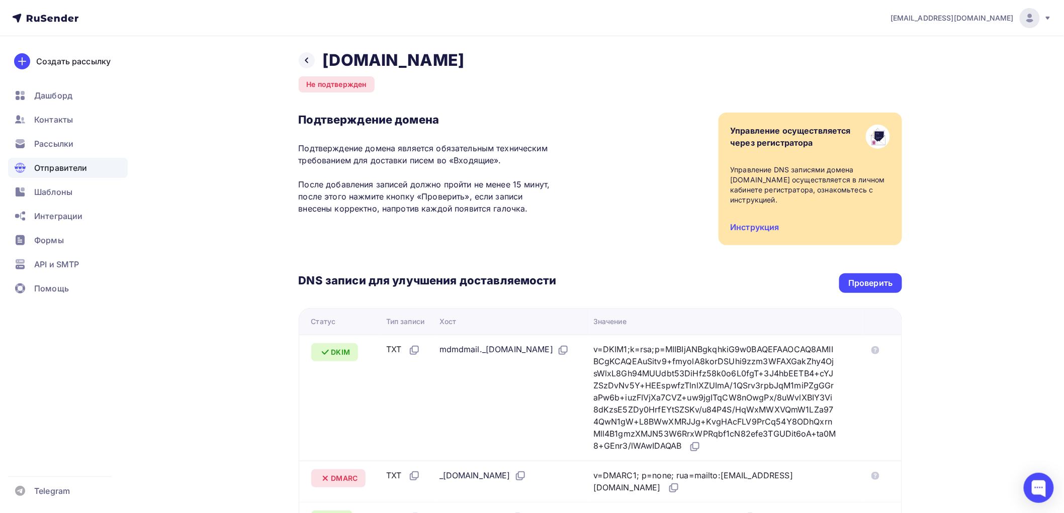
scroll to position [0, 0]
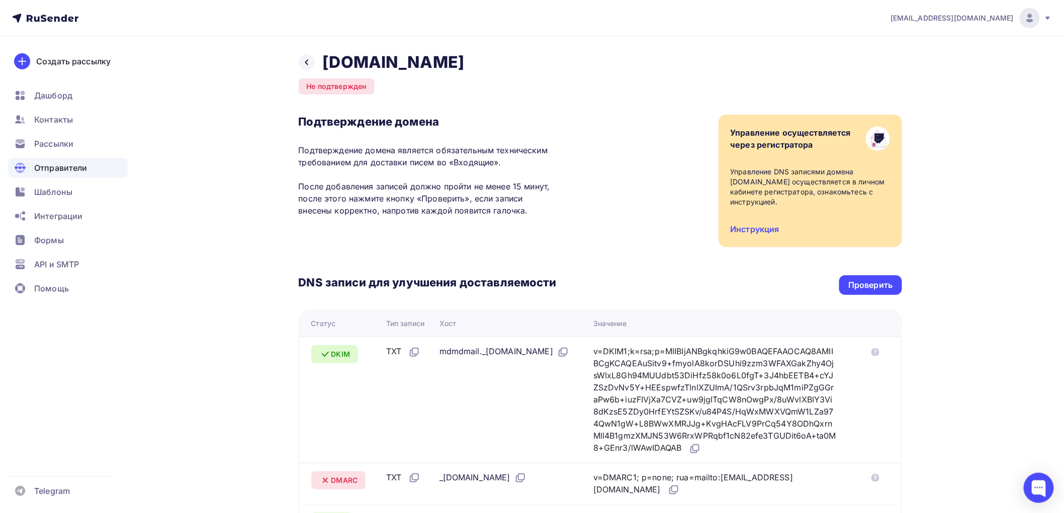
click at [299, 58] on div "Назад [DOMAIN_NAME]" at bounding box center [382, 62] width 166 height 20
click at [304, 59] on icon at bounding box center [307, 62] width 8 height 8
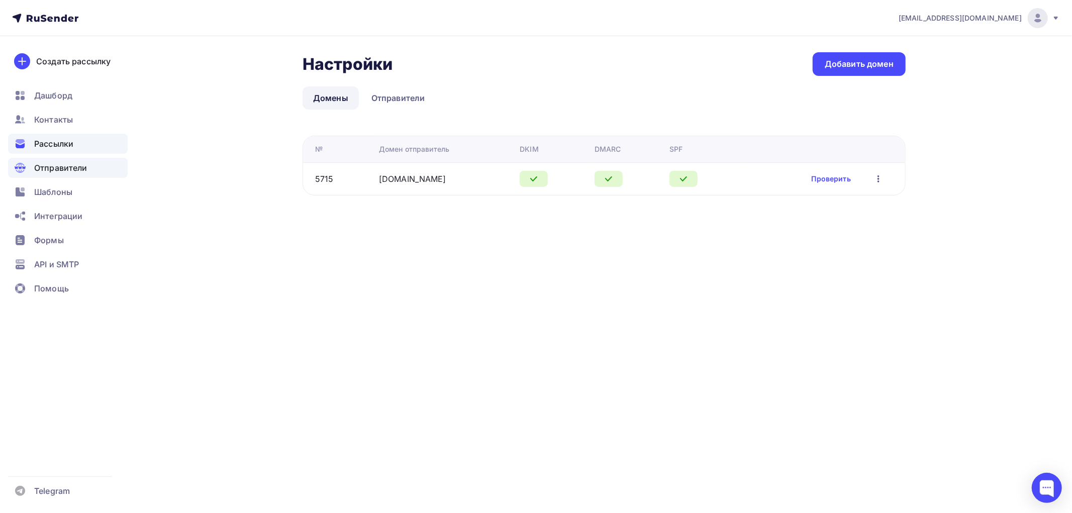
click at [56, 146] on span "Рассылки" at bounding box center [53, 144] width 39 height 12
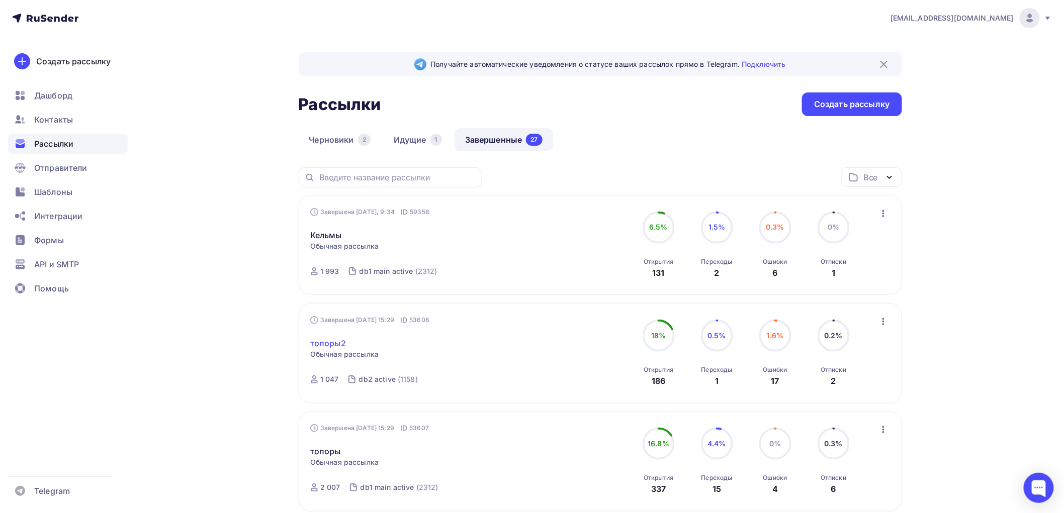
click at [335, 342] on link "топоры2" at bounding box center [328, 343] width 36 height 12
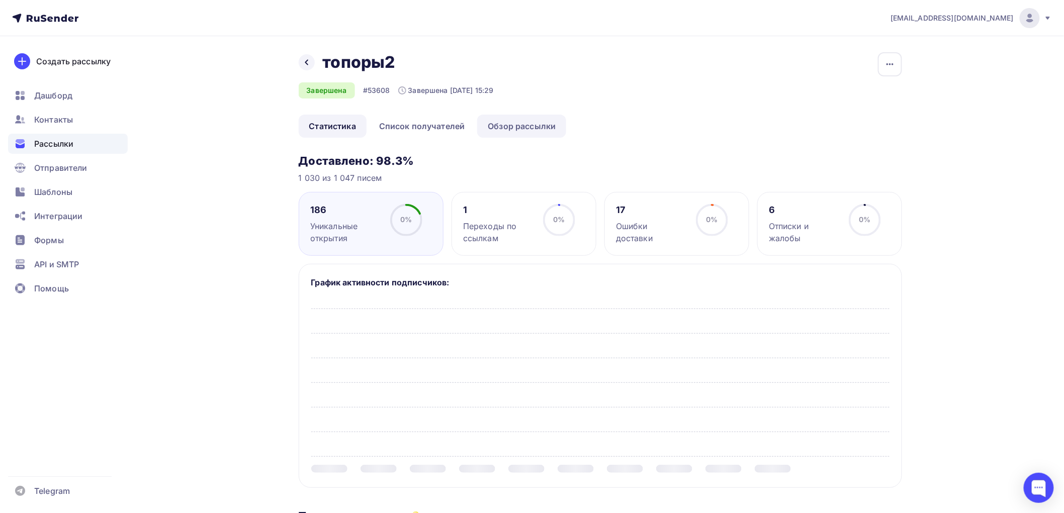
click at [530, 124] on link "Обзор рассылки" at bounding box center [521, 126] width 89 height 23
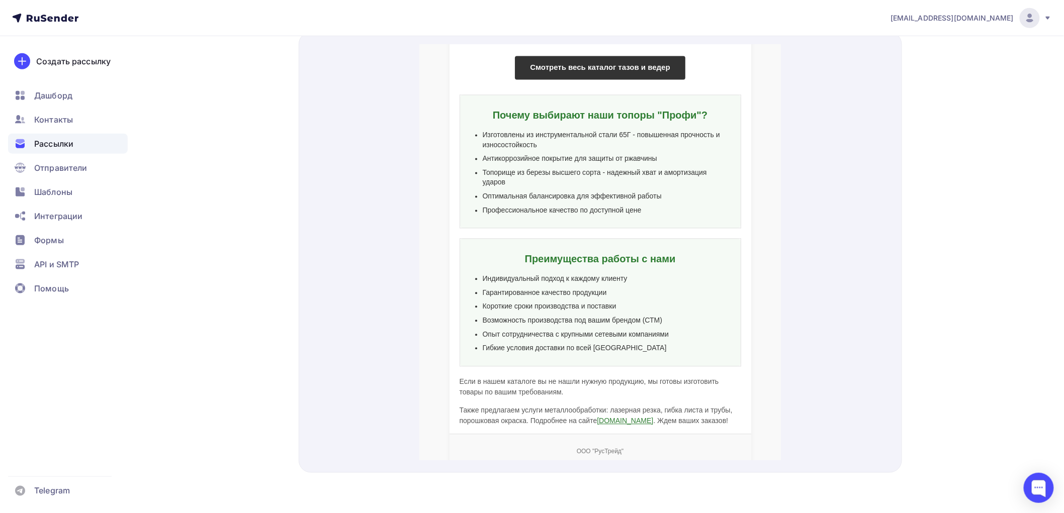
scroll to position [921, 0]
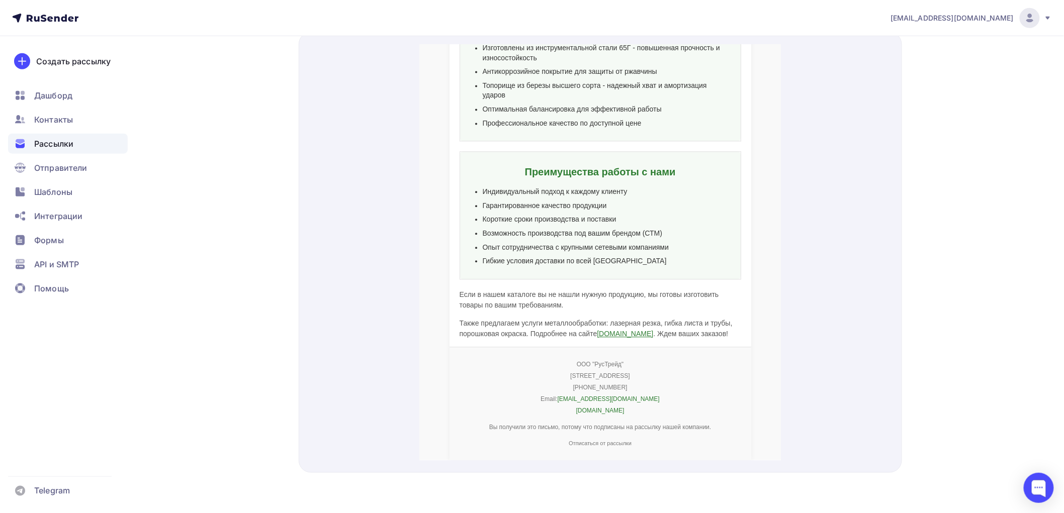
drag, startPoint x: 621, startPoint y: 374, endPoint x: 556, endPoint y: 376, distance: 65.4
click at [556, 376] on p "[PHONE_NUMBER]" at bounding box center [600, 375] width 282 height 9
copy p "[PHONE_NUMBER]"
drag, startPoint x: 647, startPoint y: 384, endPoint x: 578, endPoint y: 388, distance: 69.5
click at [578, 388] on p "Email: [EMAIL_ADDRESS][DOMAIN_NAME]" at bounding box center [600, 387] width 282 height 9
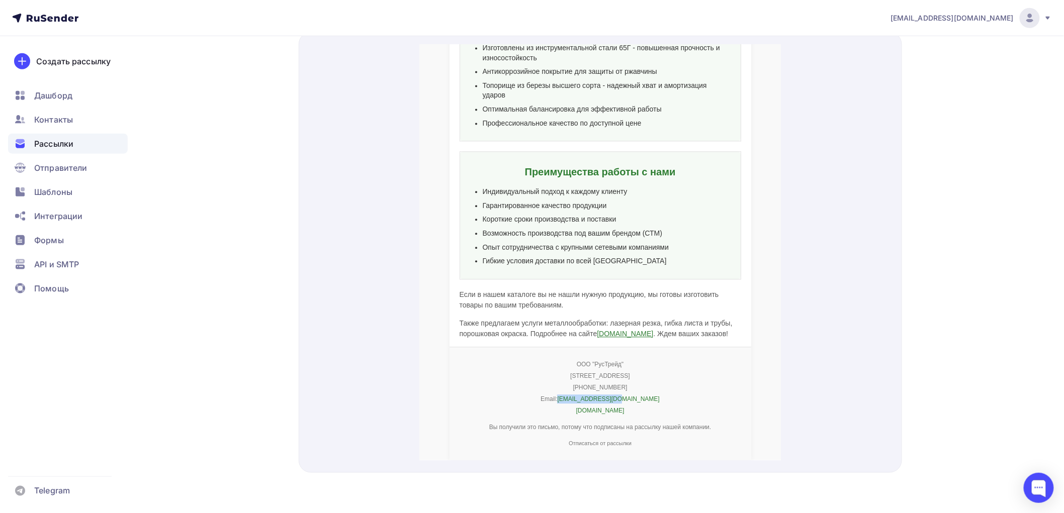
copy link "[EMAIL_ADDRESS][DOMAIN_NAME]"
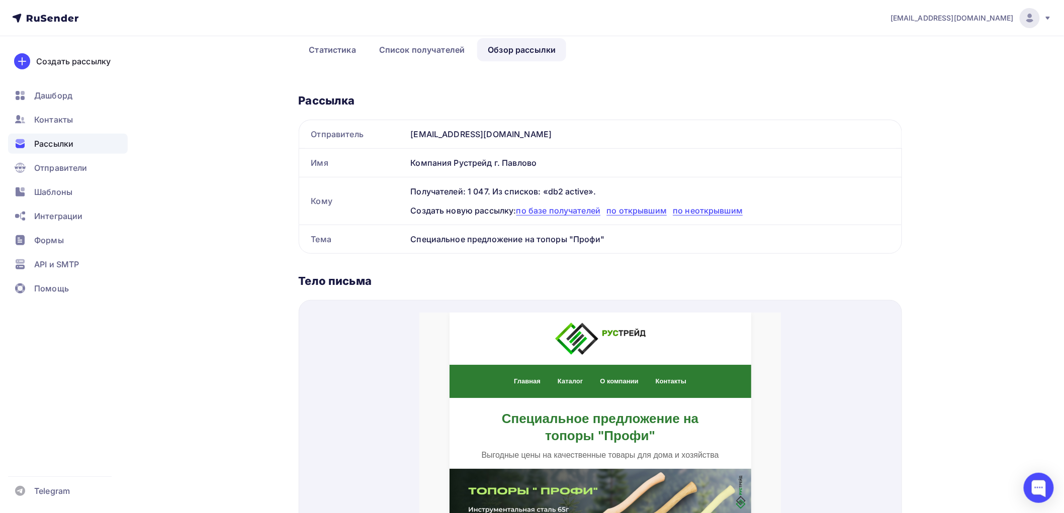
scroll to position [0, 0]
